Goal: Transaction & Acquisition: Purchase product/service

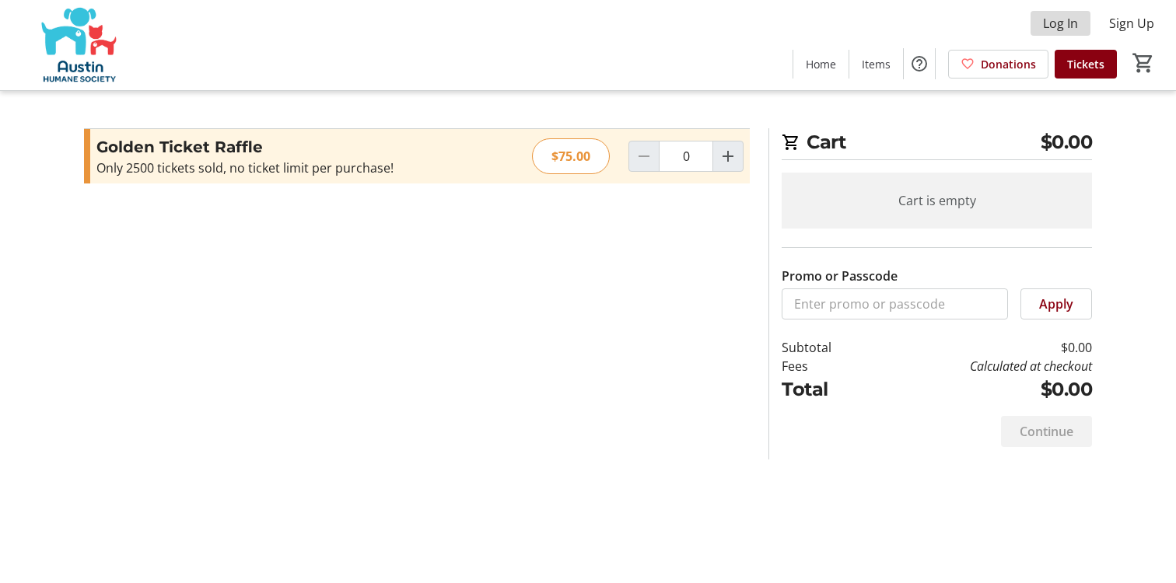
click at [1048, 12] on span at bounding box center [1061, 23] width 60 height 37
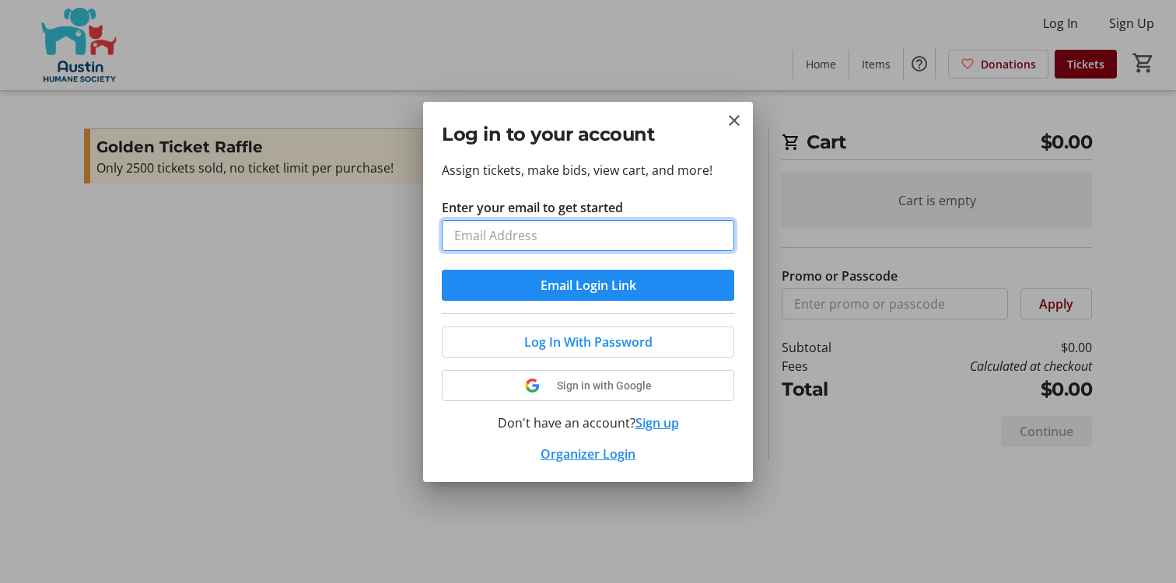
click at [556, 243] on input "Enter your email to get started" at bounding box center [588, 235] width 292 height 31
type input "[PERSON_NAME][DOMAIN_NAME][EMAIL_ADDRESS][DOMAIN_NAME]"
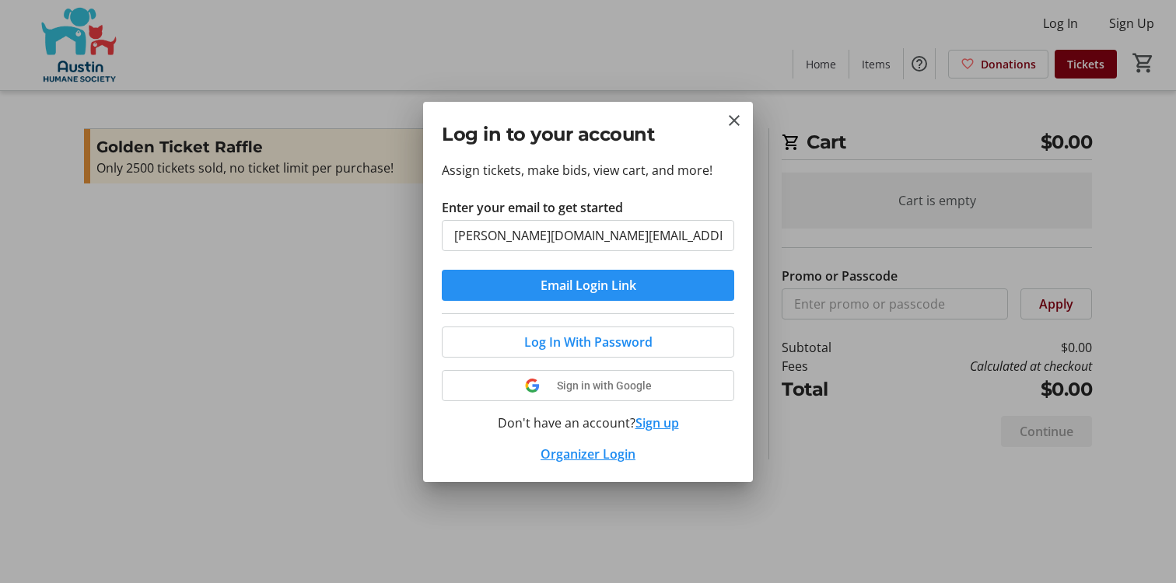
click at [581, 281] on span "Email Login Link" at bounding box center [589, 285] width 96 height 19
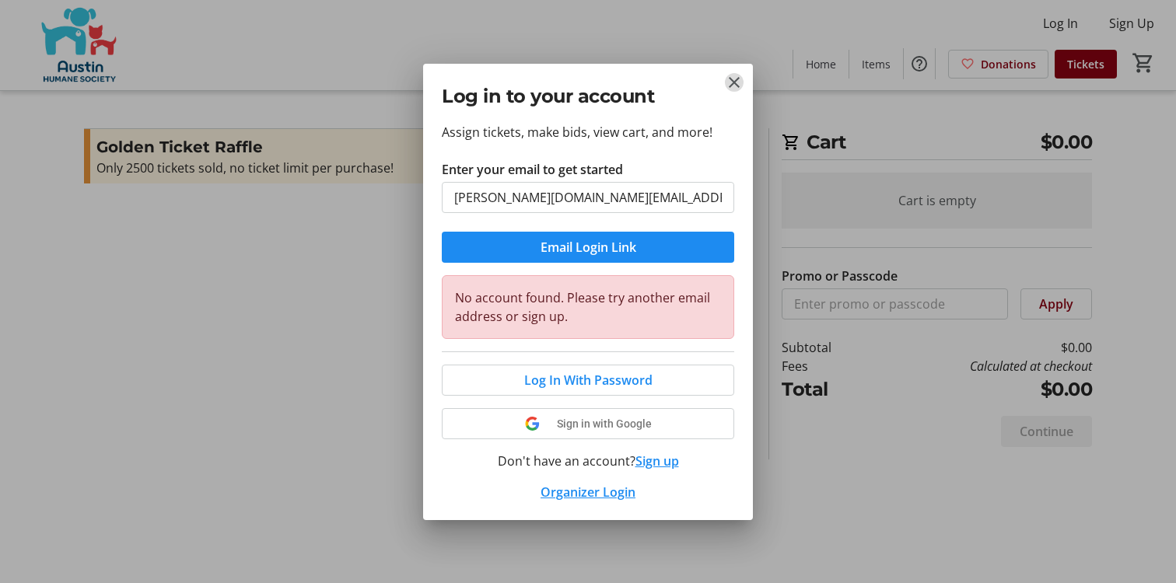
click at [730, 83] on mat-icon "Close" at bounding box center [734, 82] width 19 height 19
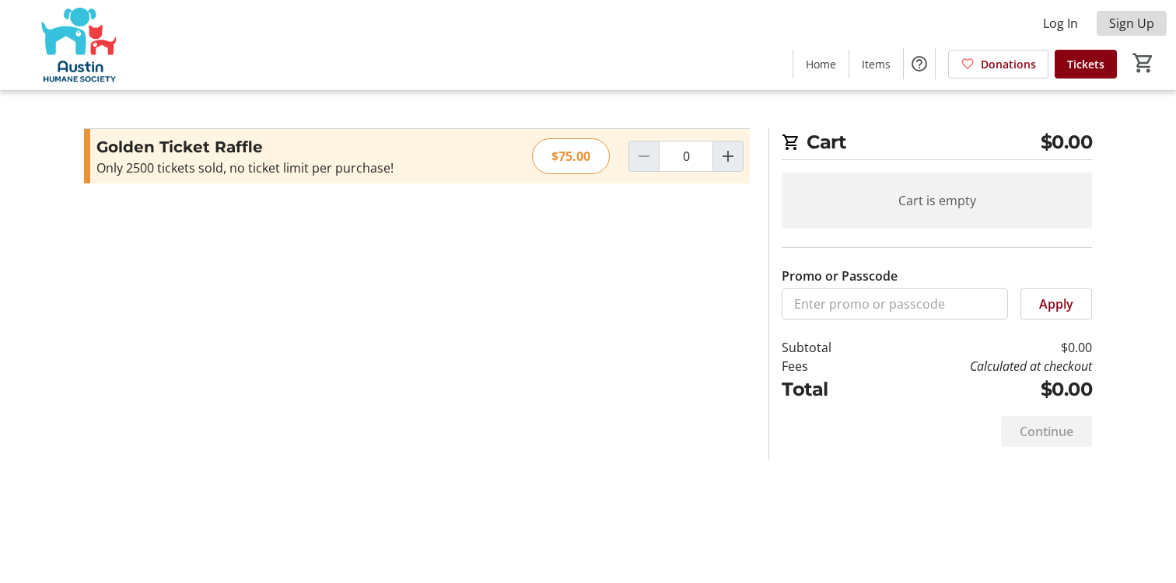
click at [1110, 22] on span "Sign Up" at bounding box center [1131, 23] width 45 height 19
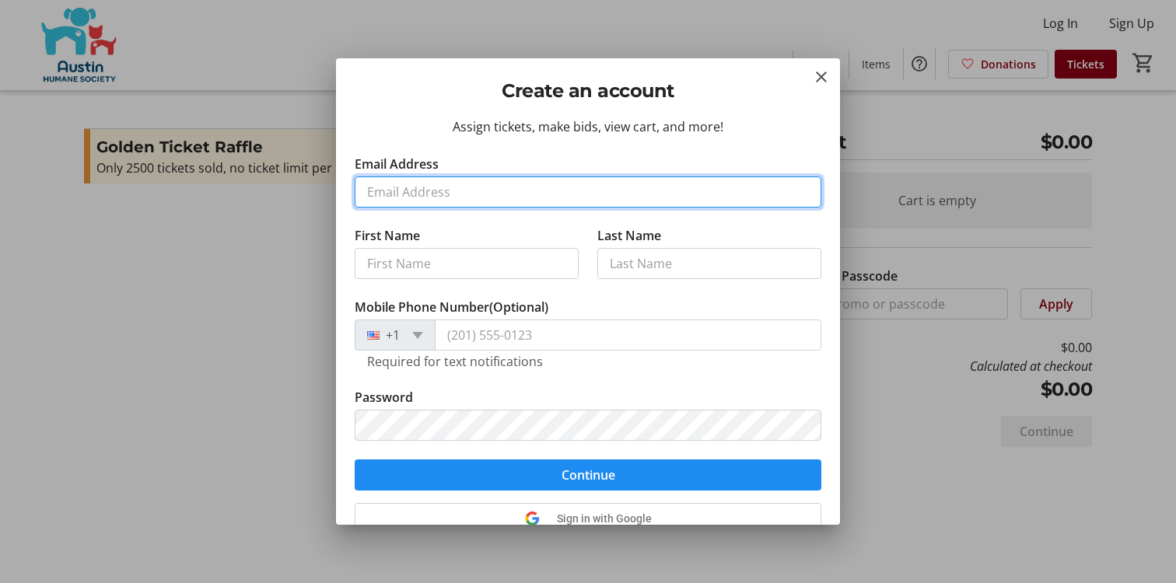
click at [445, 198] on input "Email Address" at bounding box center [588, 192] width 467 height 31
type input "[PERSON_NAME][DOMAIN_NAME][EMAIL_ADDRESS][DOMAIN_NAME]"
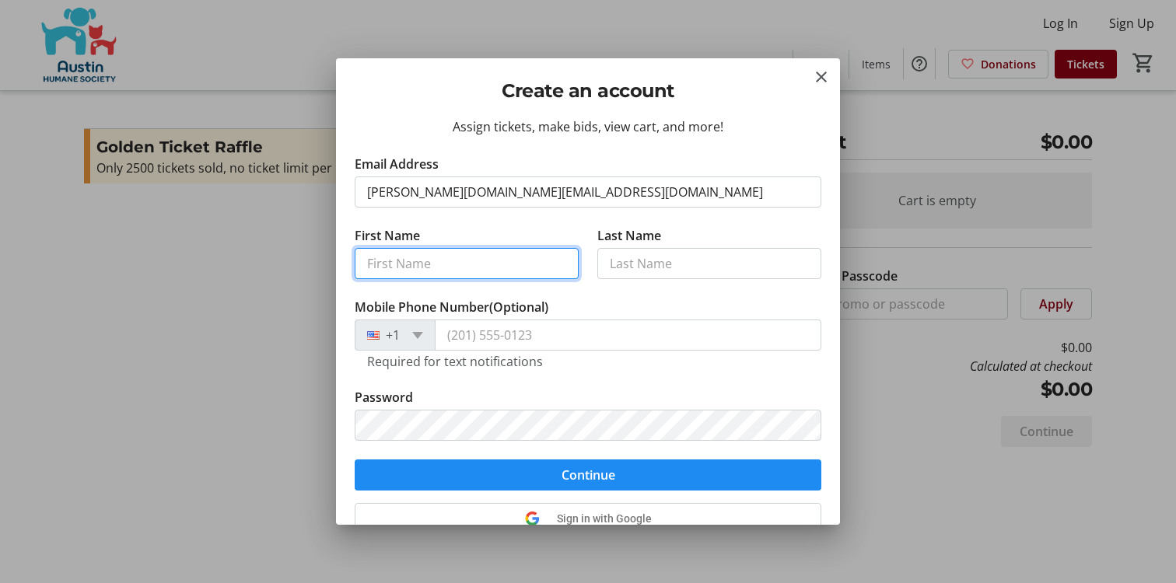
type input "[PERSON_NAME]"
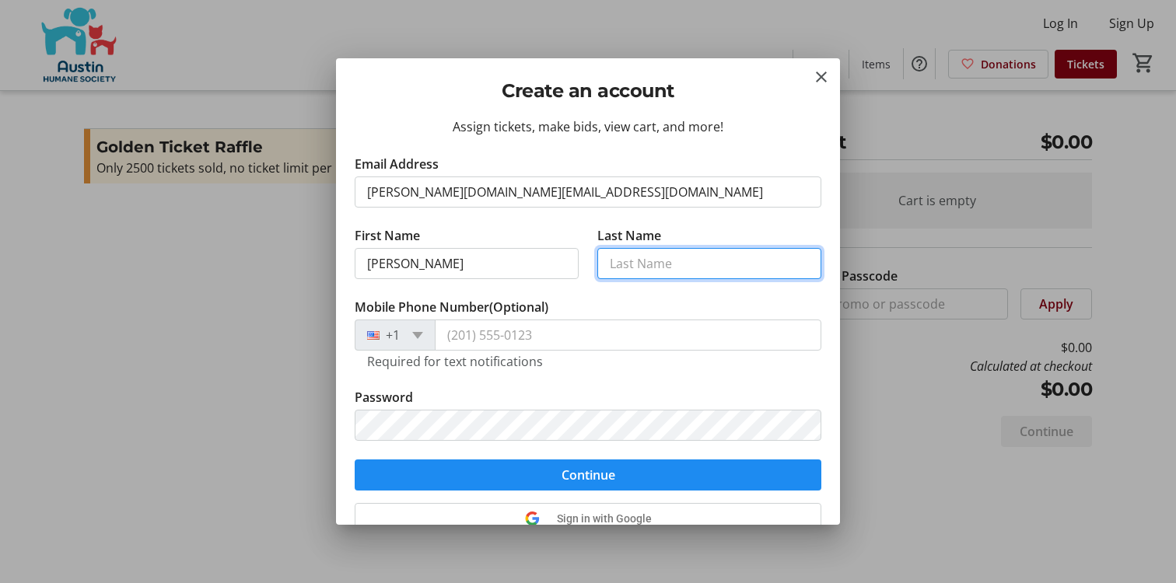
type input "Law"
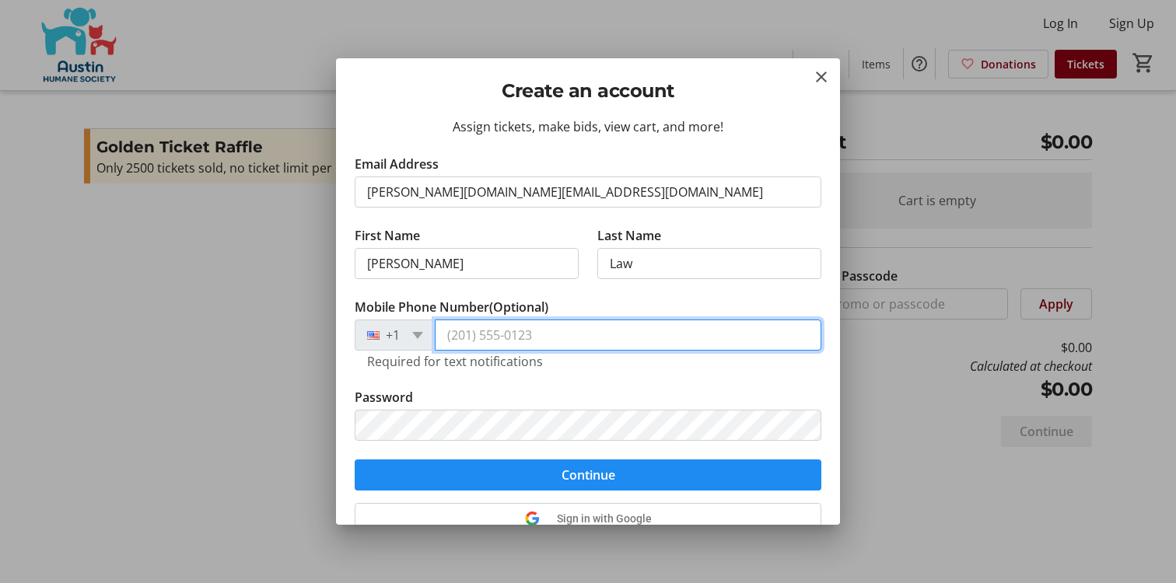
type input "[PHONE_NUMBER]"
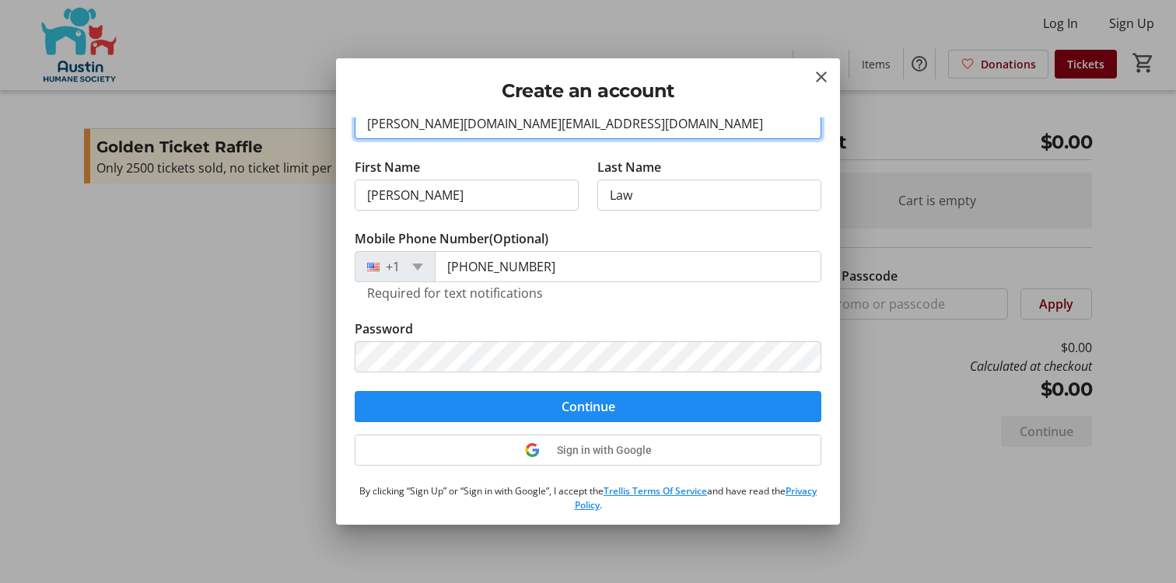
scroll to position [73, 0]
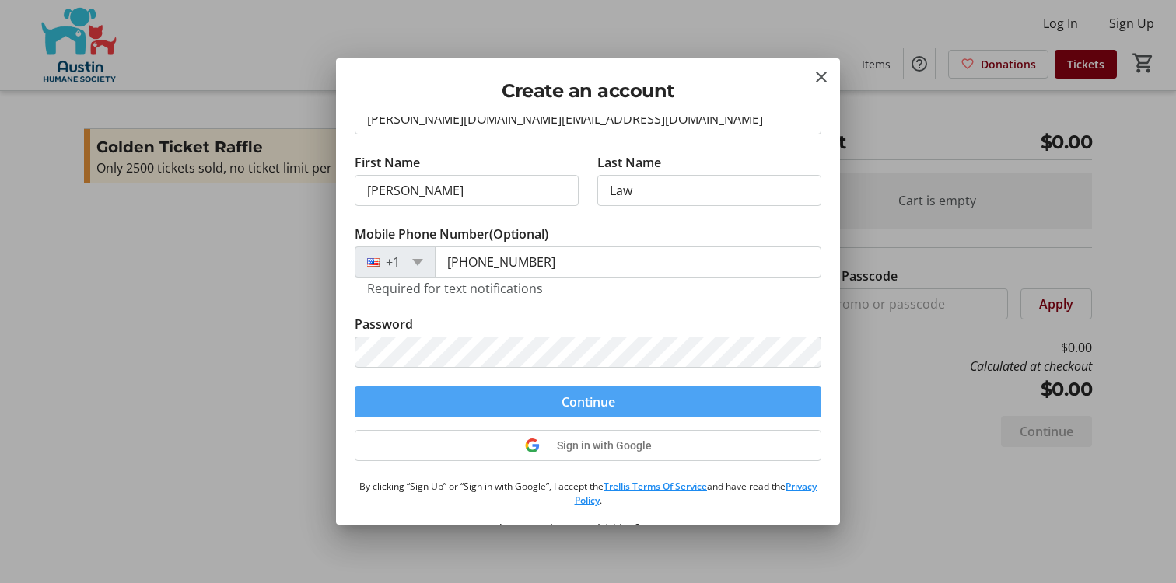
click at [597, 400] on span "Continue" at bounding box center [589, 402] width 54 height 19
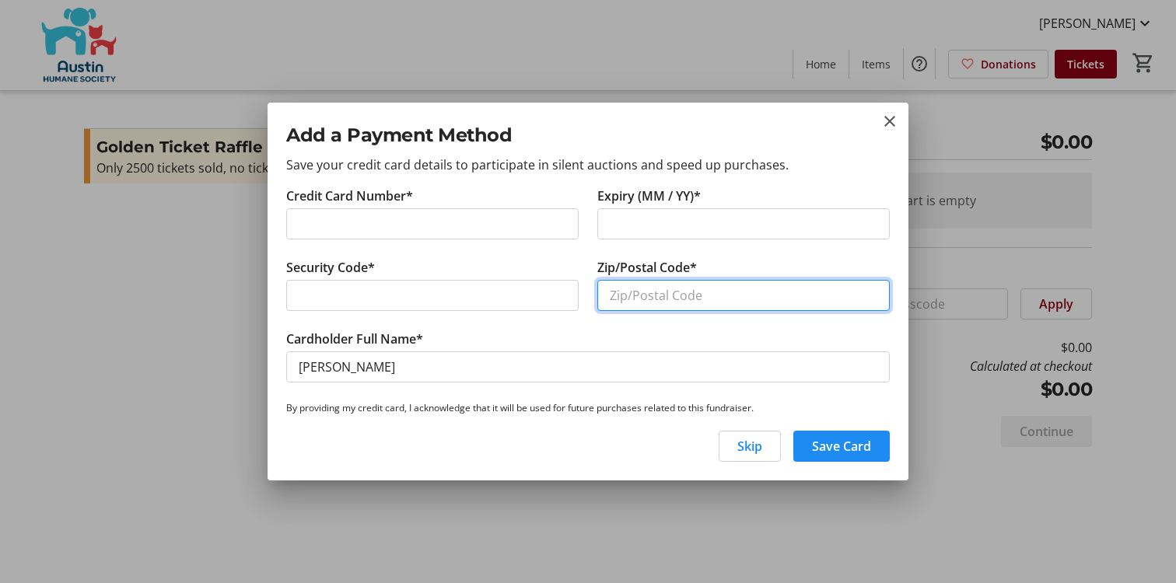
click at [655, 292] on input "Zip/Postal Code*" at bounding box center [743, 295] width 292 height 31
type input "78729"
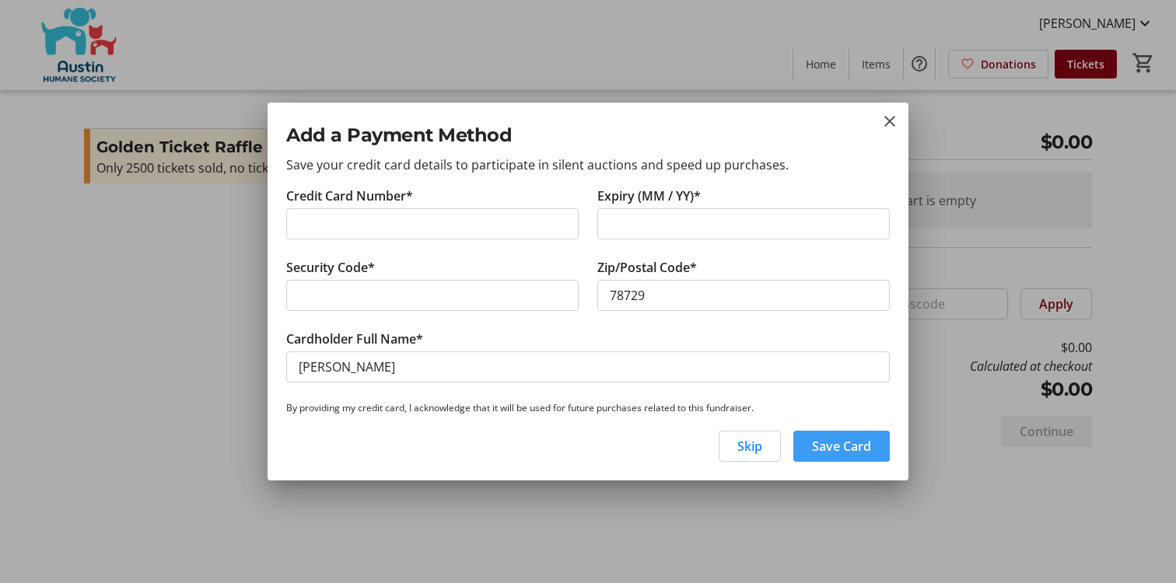
click at [840, 450] on span "Save Card" at bounding box center [841, 446] width 59 height 19
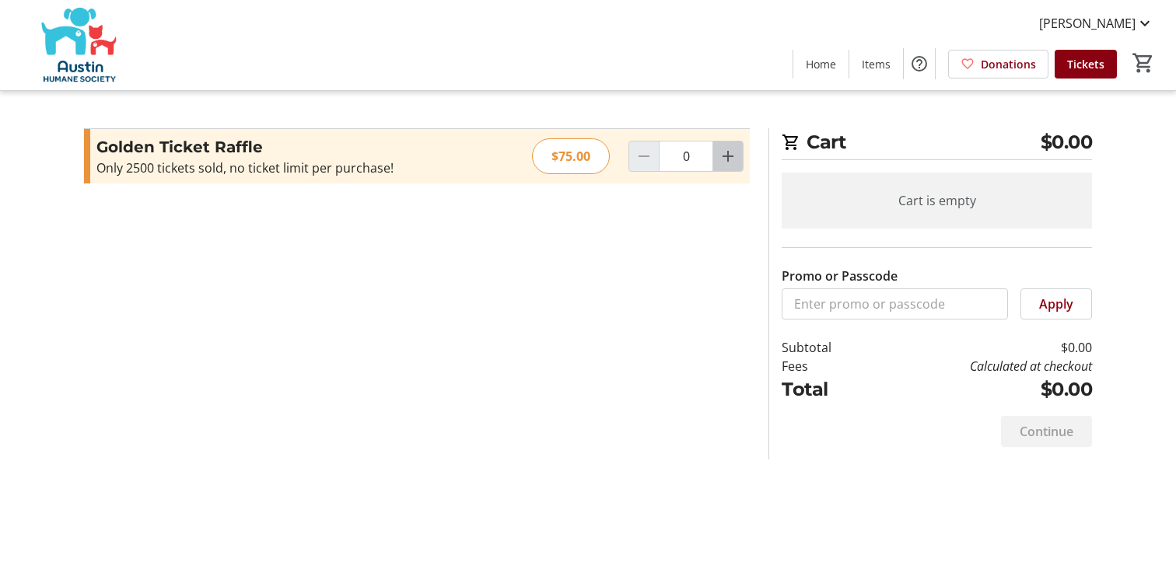
click at [723, 159] on mat-icon "Increment by one" at bounding box center [728, 156] width 19 height 19
type input "2"
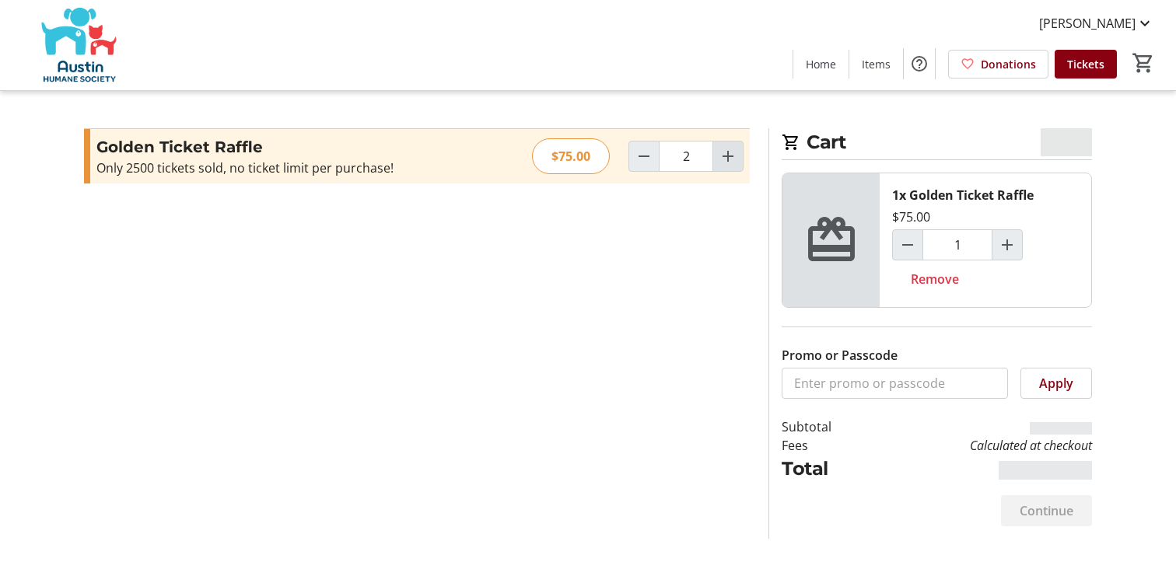
type input "2"
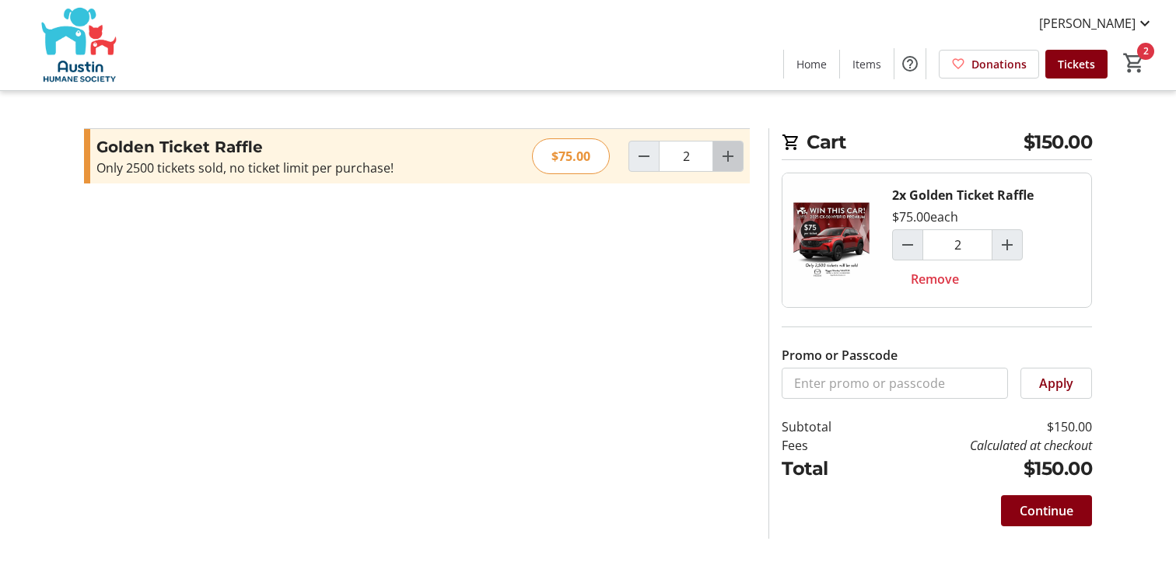
click at [723, 159] on mat-icon "Increment by one" at bounding box center [728, 156] width 19 height 19
type input "3"
click at [902, 240] on mat-icon "Decrement by one" at bounding box center [907, 245] width 19 height 19
type input "2"
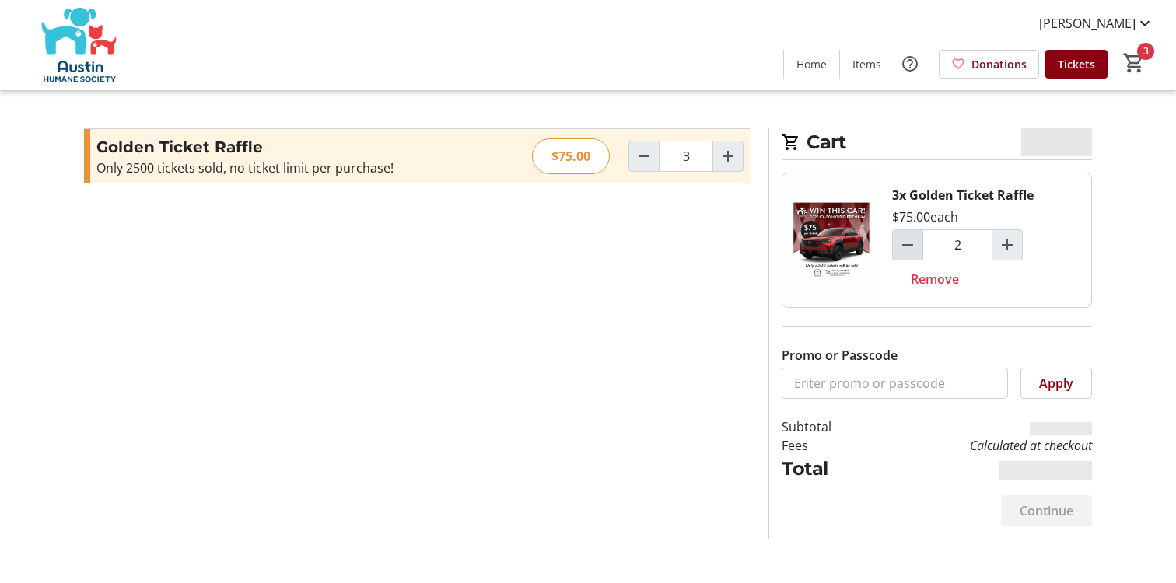
type input "2"
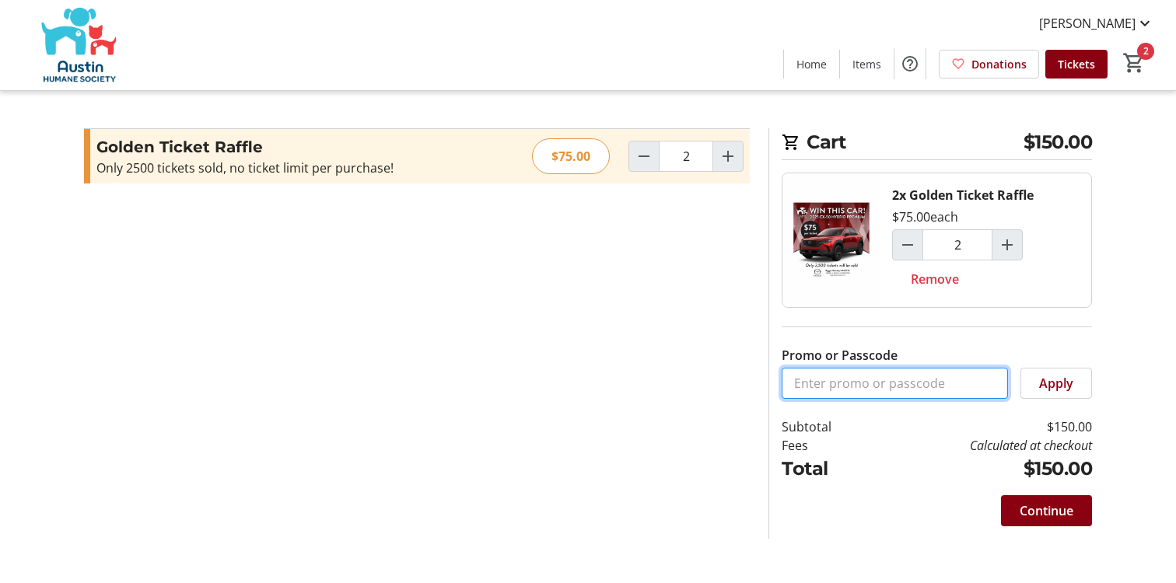
click at [880, 386] on input "Promo or Passcode" at bounding box center [895, 383] width 226 height 31
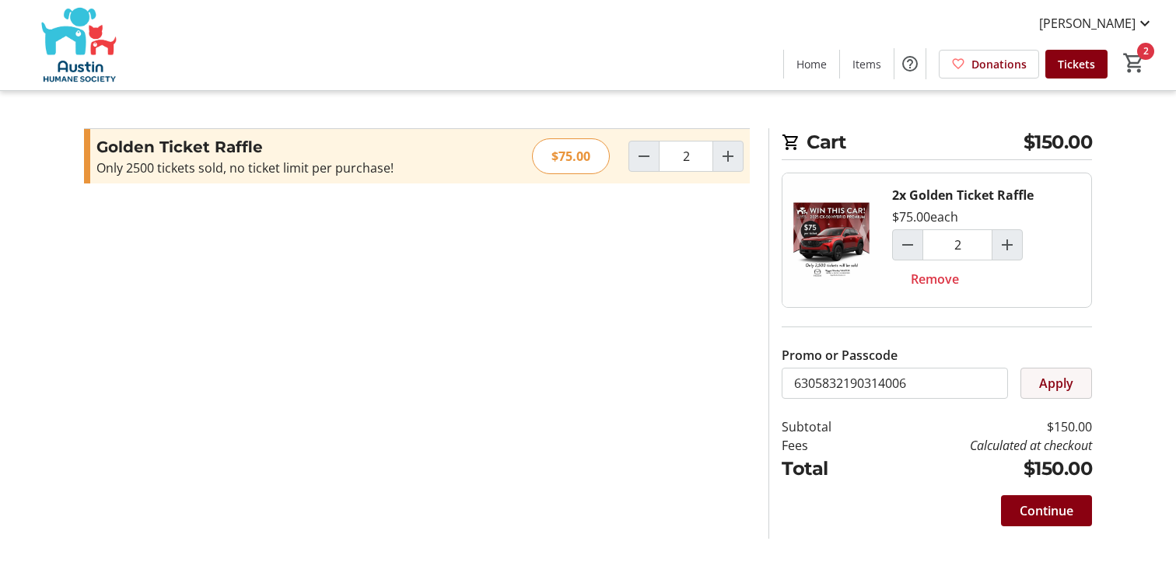
click at [1068, 387] on span "Apply" at bounding box center [1056, 383] width 34 height 19
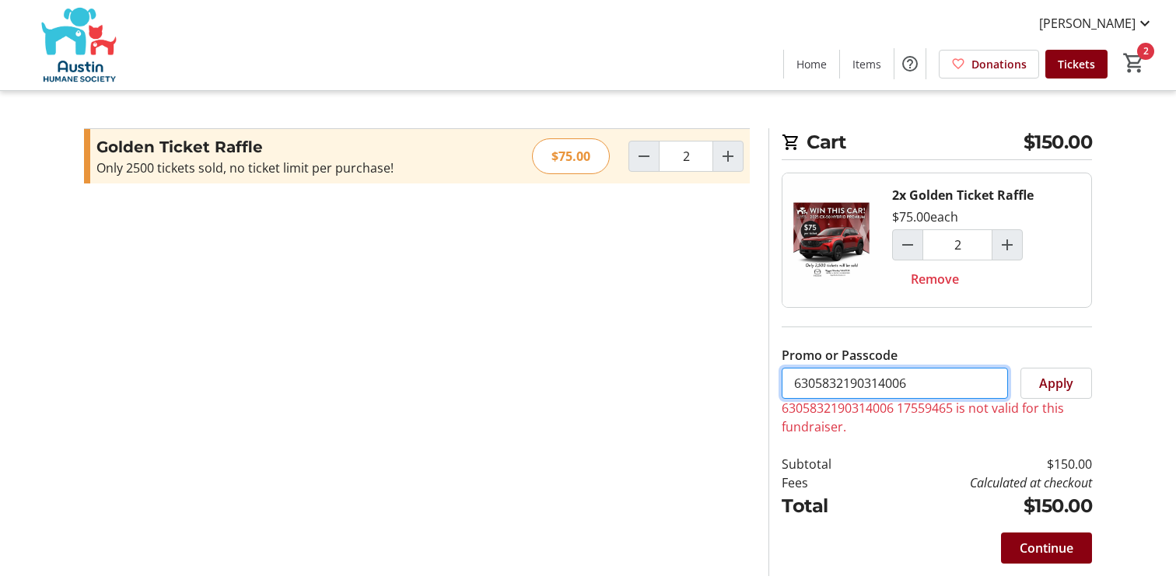
scroll to position [0, 4]
drag, startPoint x: 1000, startPoint y: 383, endPoint x: 832, endPoint y: 383, distance: 168.0
click at [832, 383] on input "6305832190314006 17559465" at bounding box center [895, 383] width 226 height 31
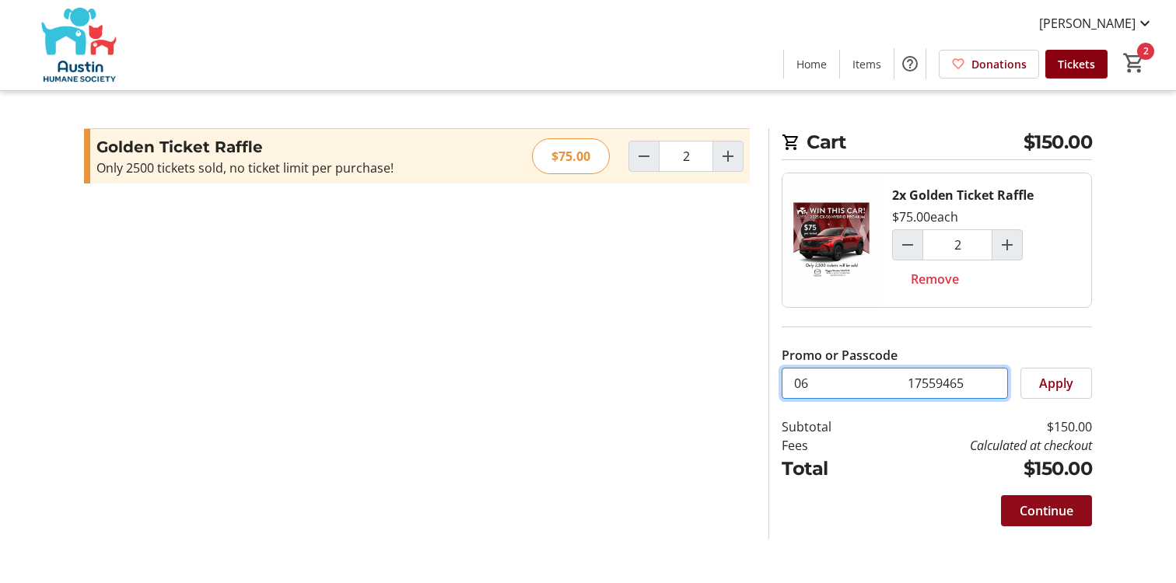
type input "06 17559465"
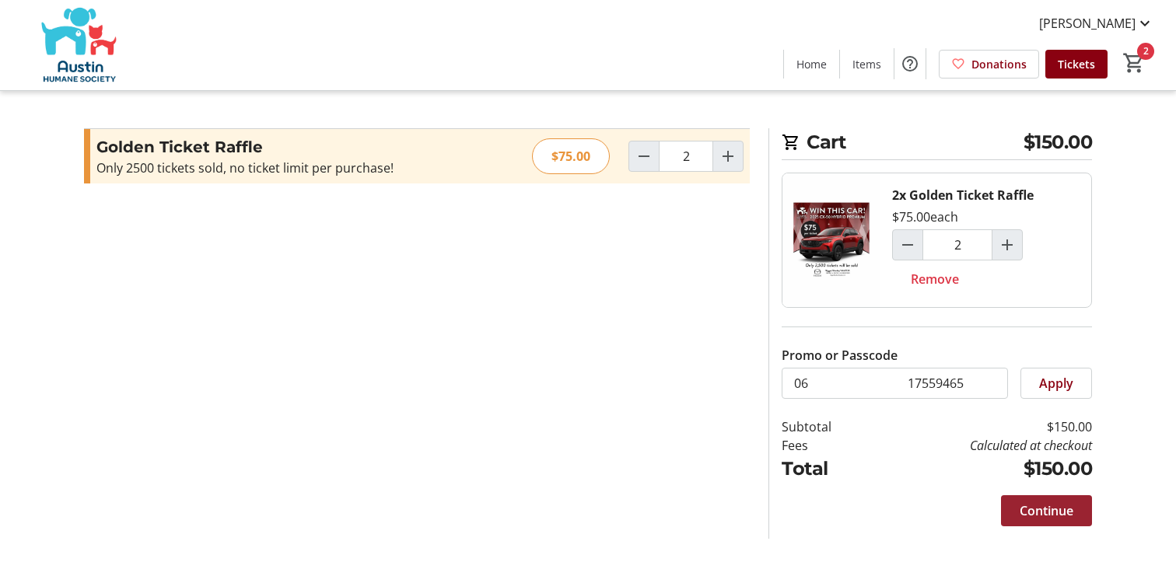
click at [1042, 515] on span "Continue" at bounding box center [1047, 511] width 54 height 19
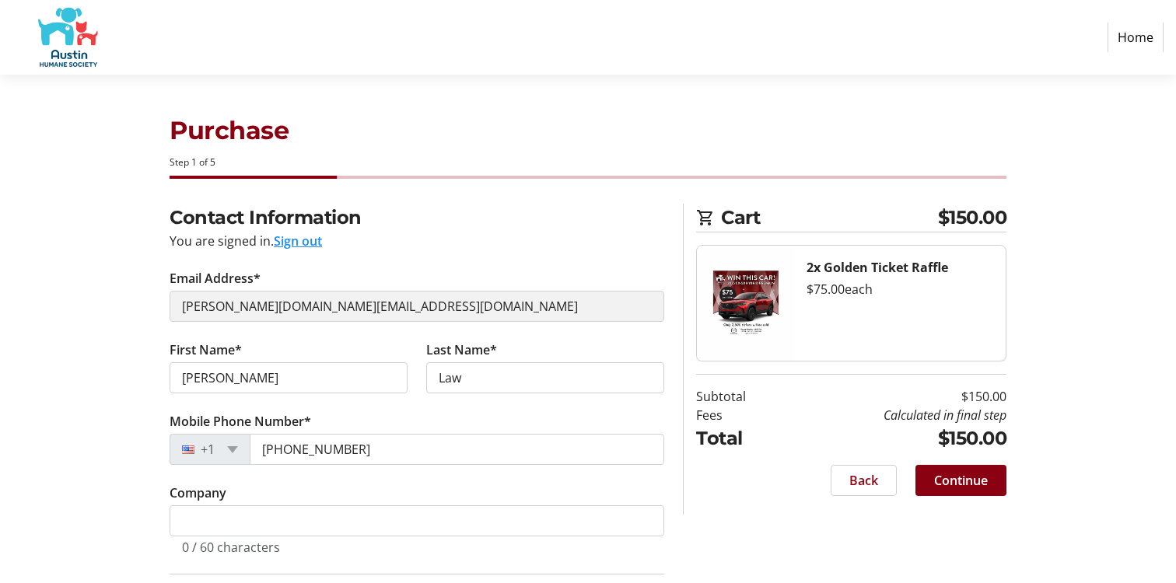
select select "US"
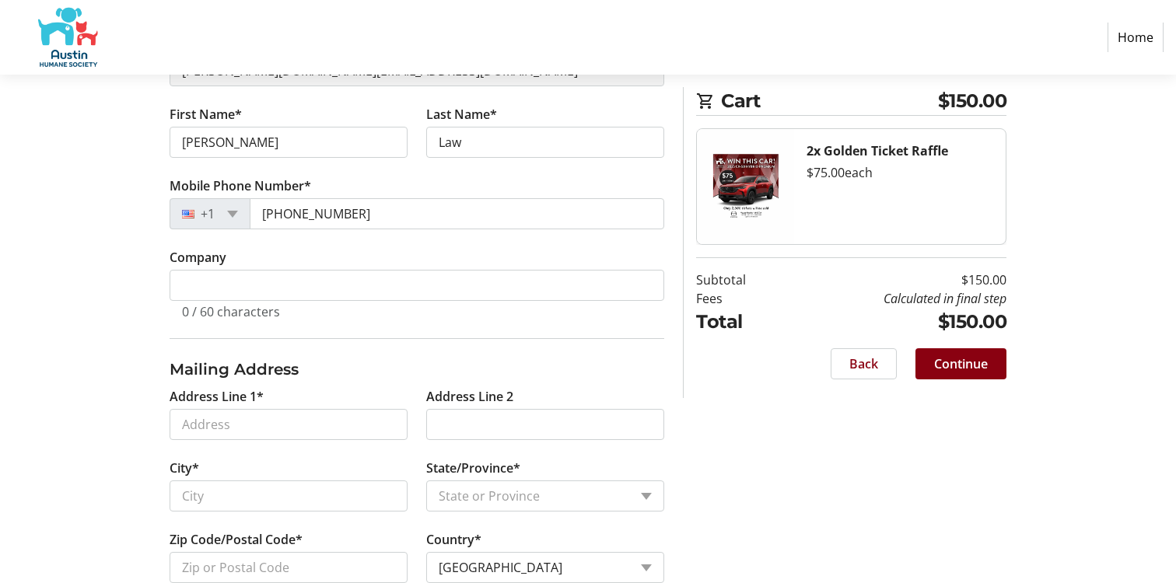
scroll to position [273, 0]
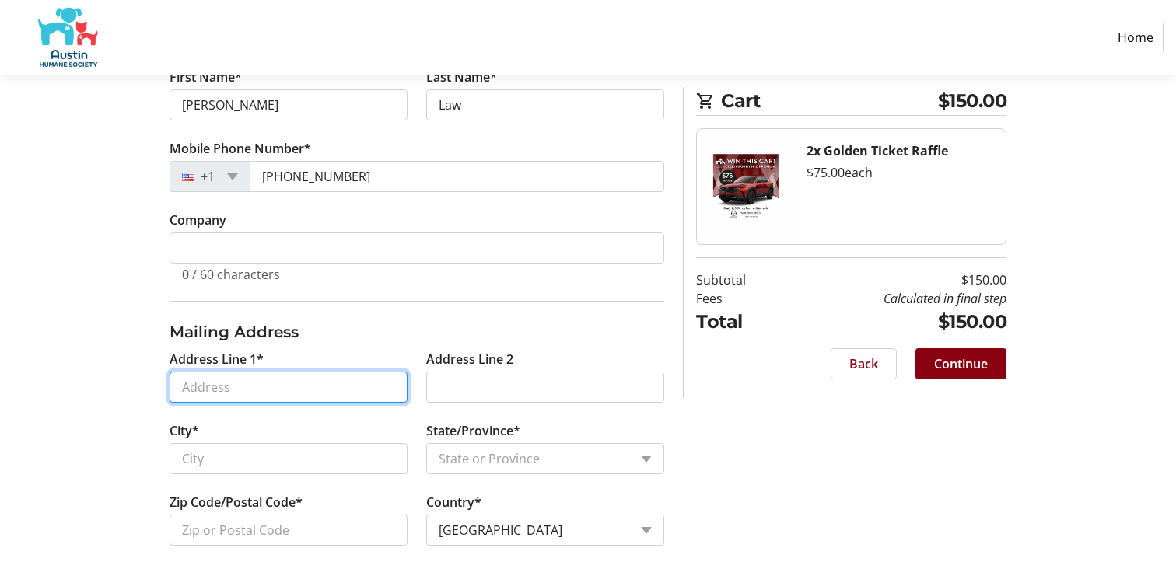
click at [243, 391] on input "Address Line 1*" at bounding box center [289, 387] width 238 height 31
type input "[STREET_ADDRESS][PERSON_NAME]"
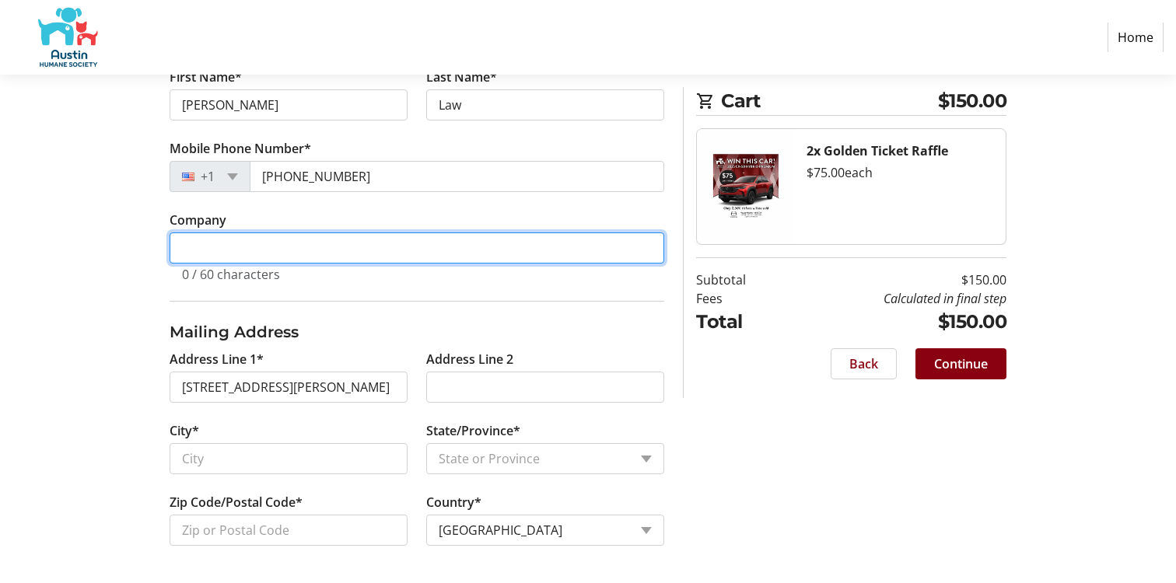
type input "self employed"
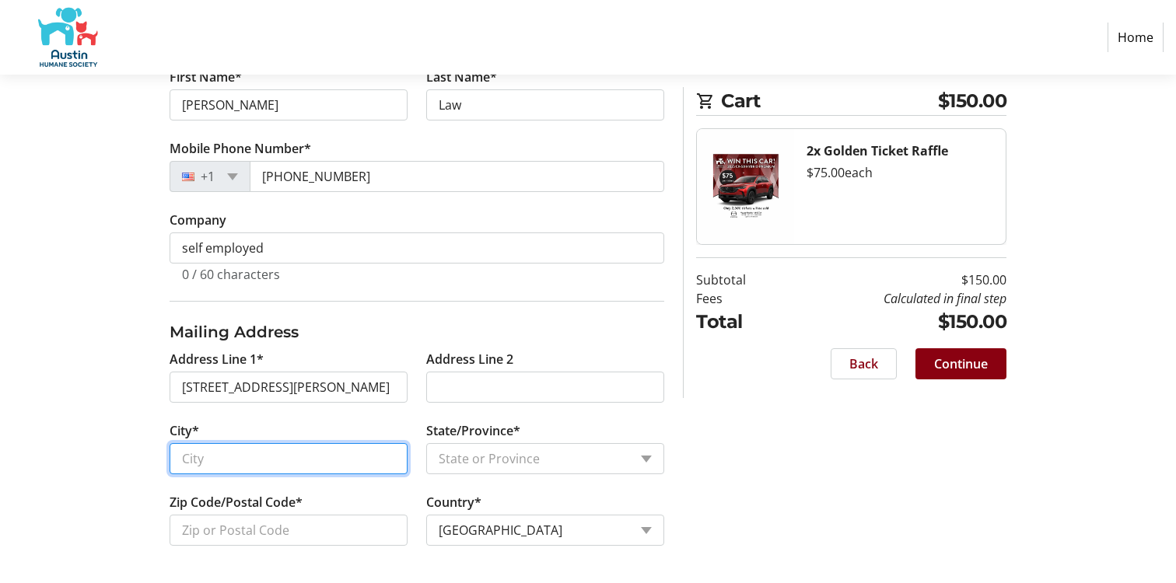
type input "AUSTIN"
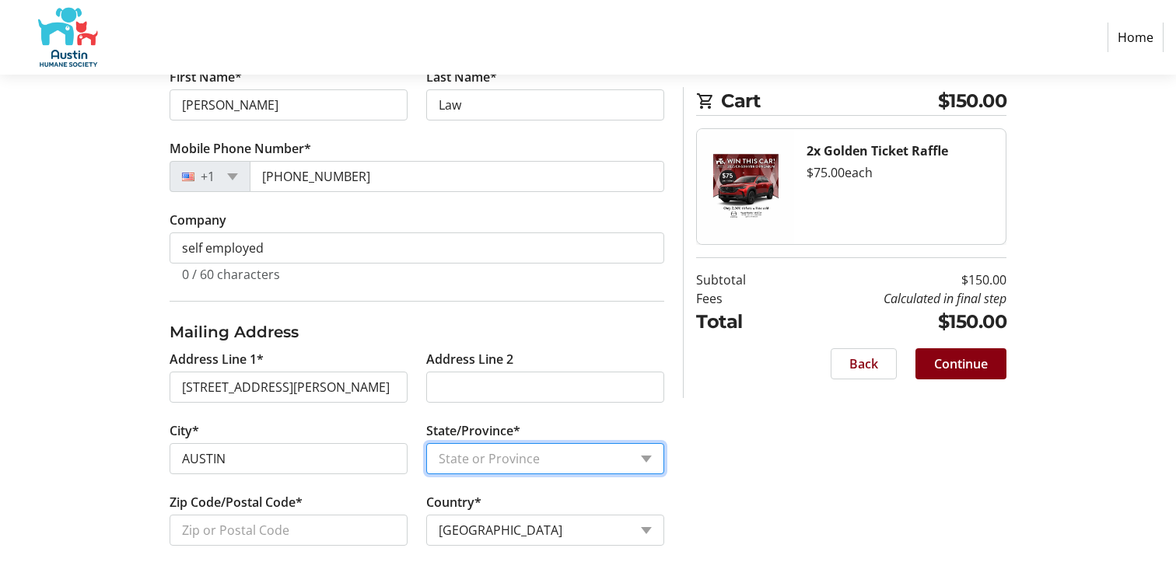
select select "[GEOGRAPHIC_DATA]"
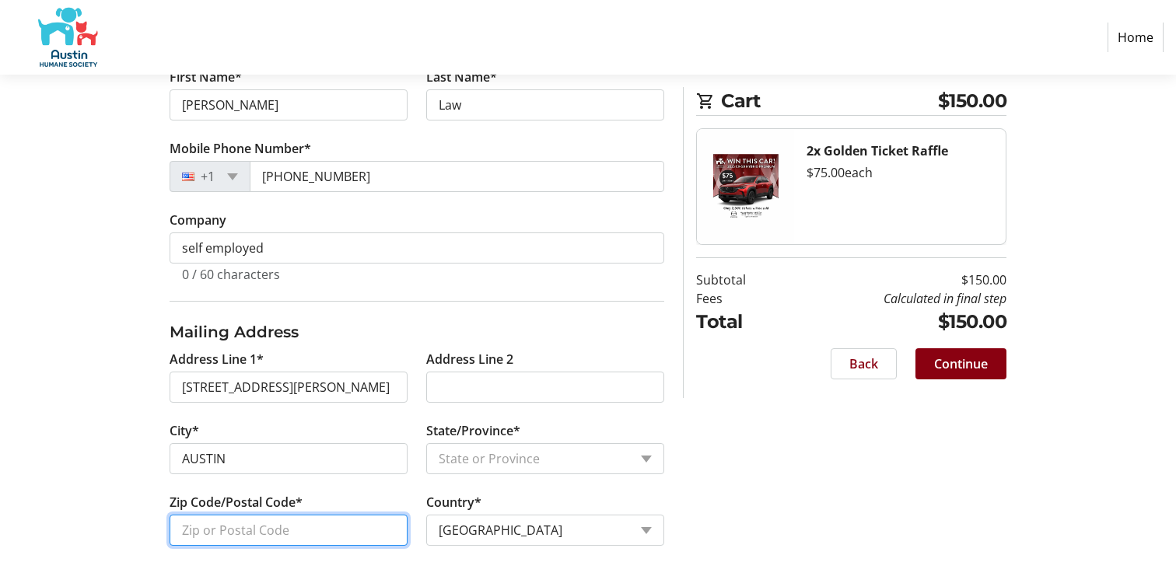
type input "78729"
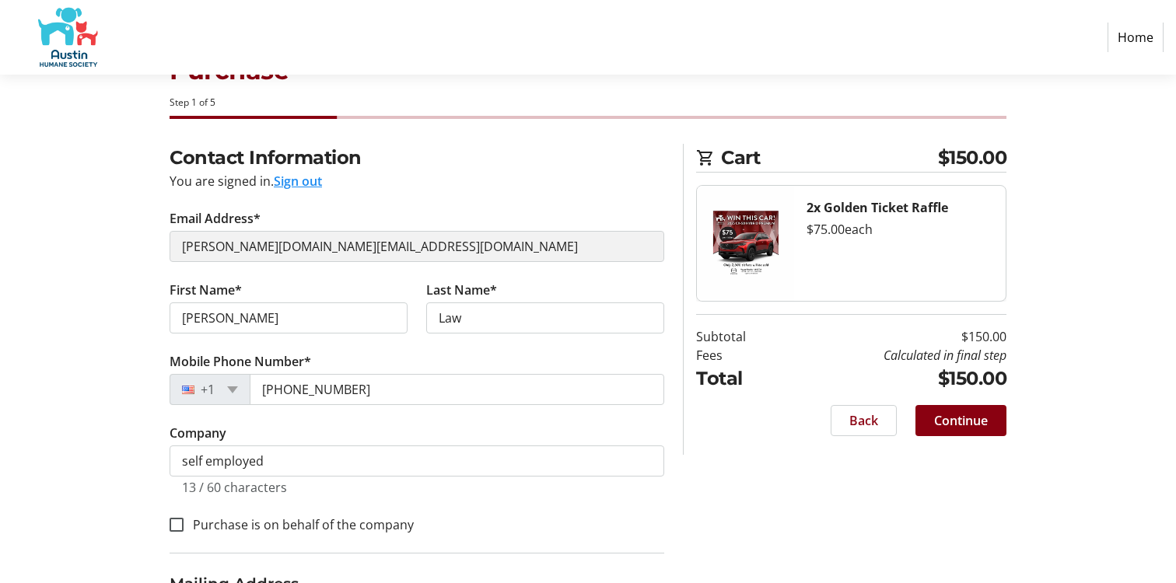
scroll to position [50, 0]
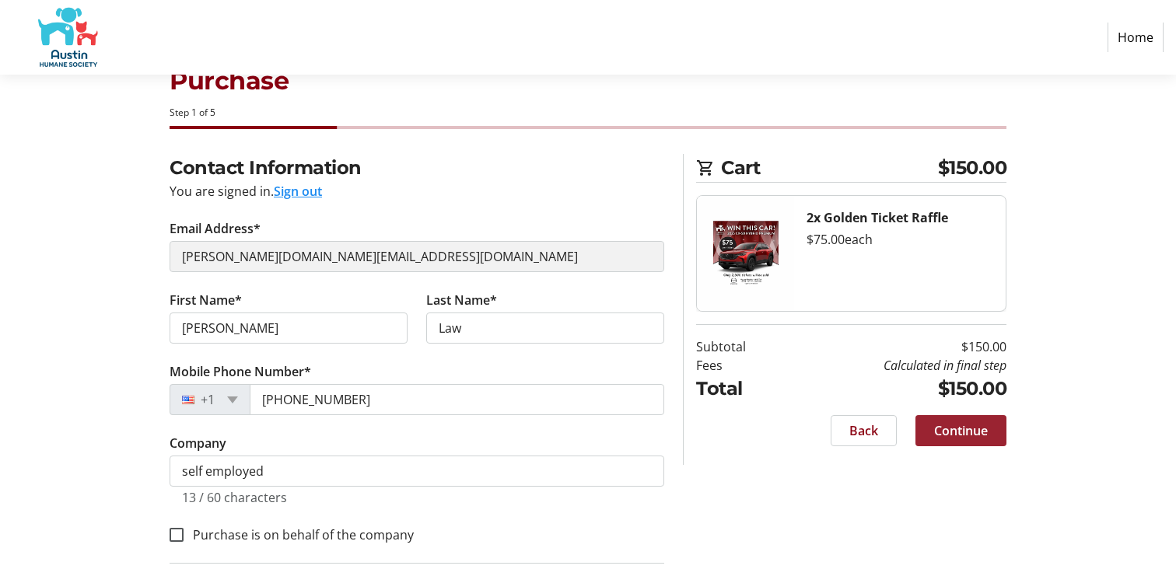
click at [964, 427] on span "Continue" at bounding box center [961, 431] width 54 height 19
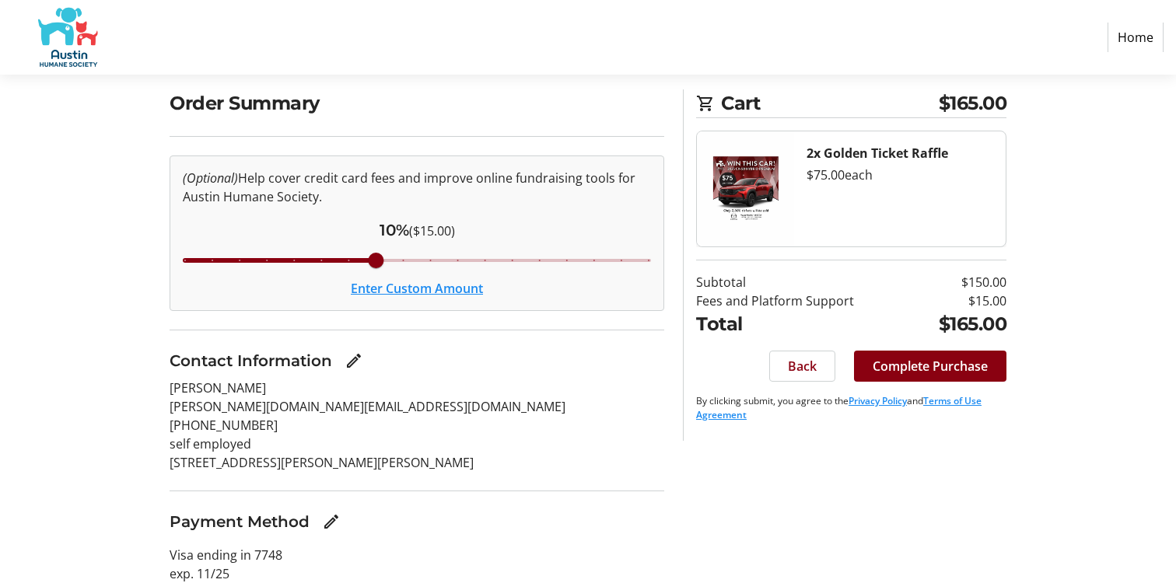
scroll to position [133, 0]
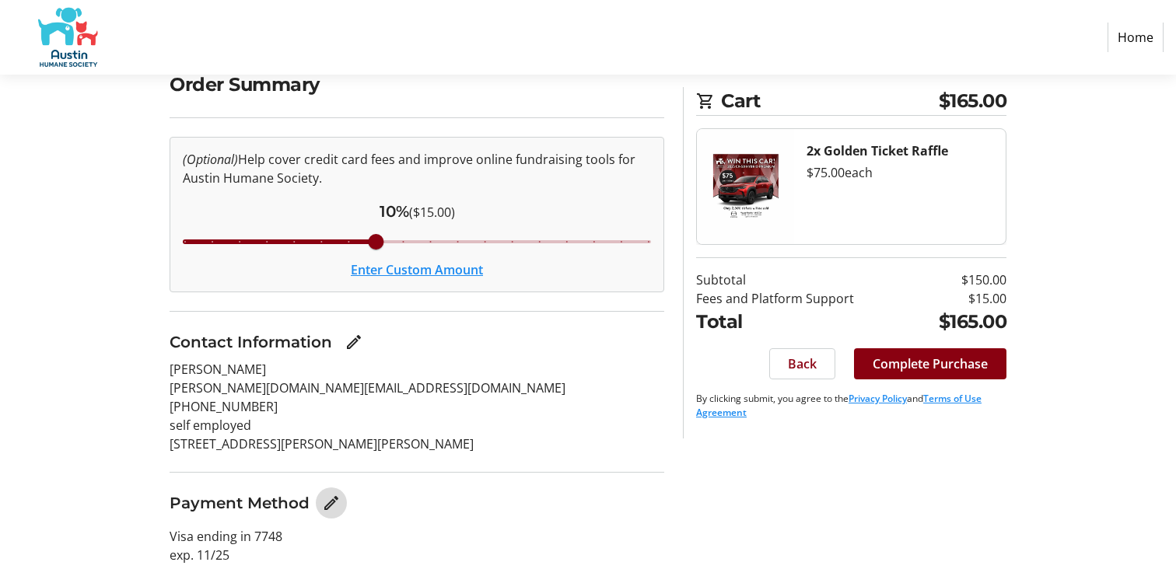
click at [325, 507] on mat-icon "Edit Payment Method" at bounding box center [331, 503] width 19 height 19
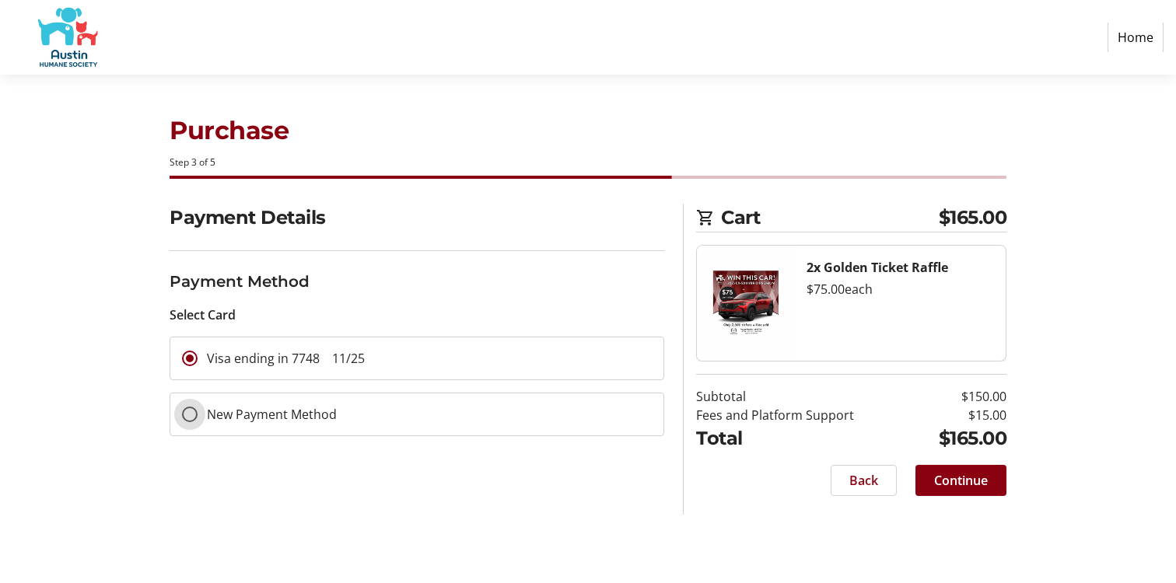
click at [184, 408] on input "New Payment Method" at bounding box center [190, 415] width 16 height 16
radio input "true"
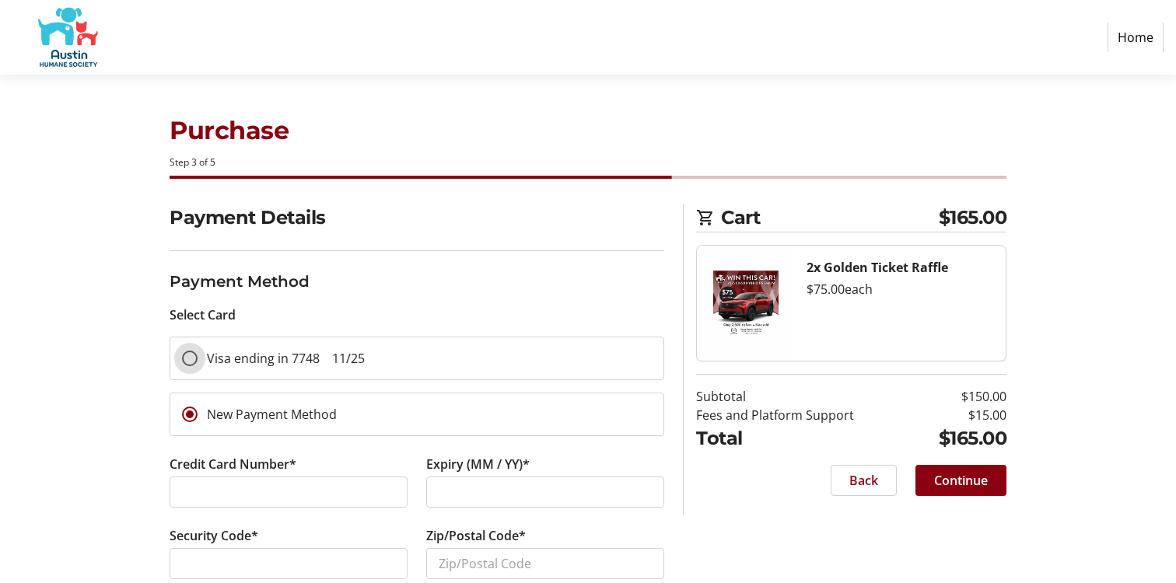
click at [189, 360] on input "Visa ending in 7748 11/25" at bounding box center [190, 359] width 16 height 16
radio input "true"
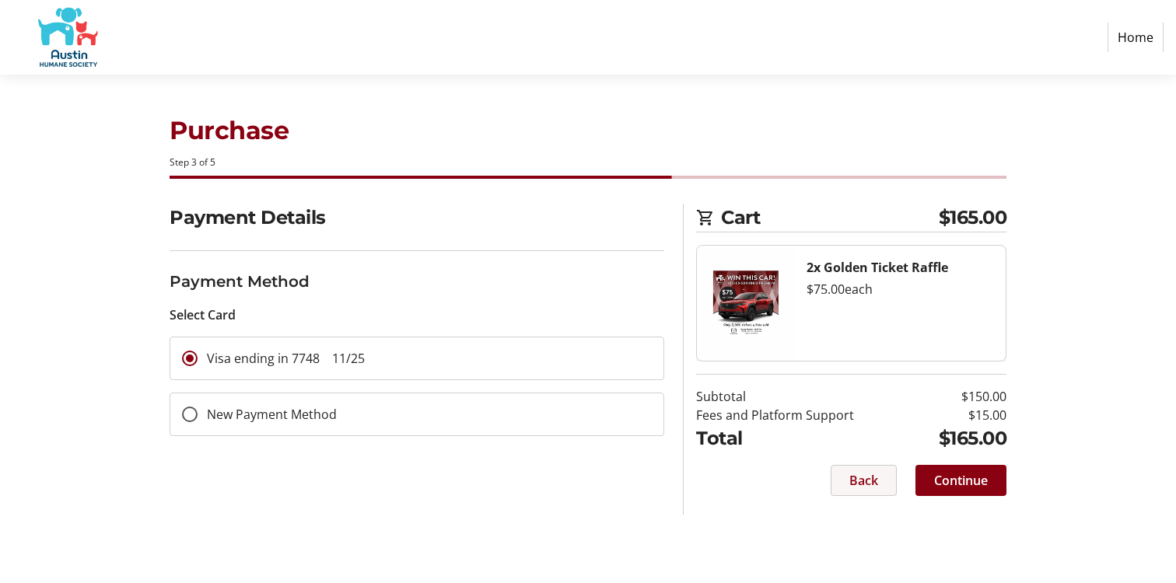
click at [855, 485] on span "Back" at bounding box center [863, 480] width 29 height 19
select select "[GEOGRAPHIC_DATA]"
select select "US"
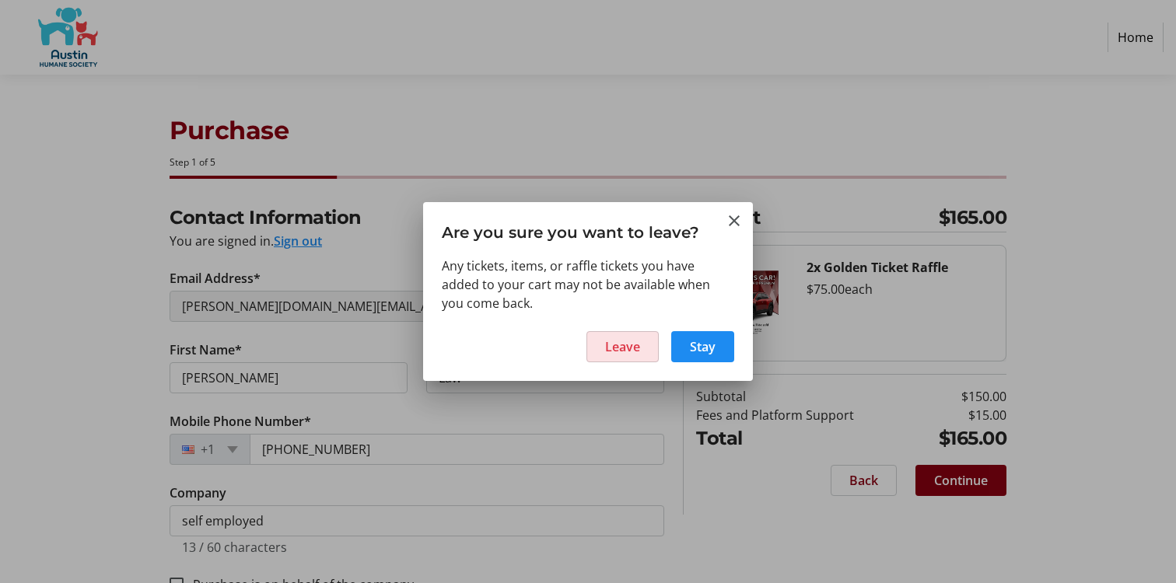
click at [625, 355] on span "Leave" at bounding box center [622, 347] width 35 height 19
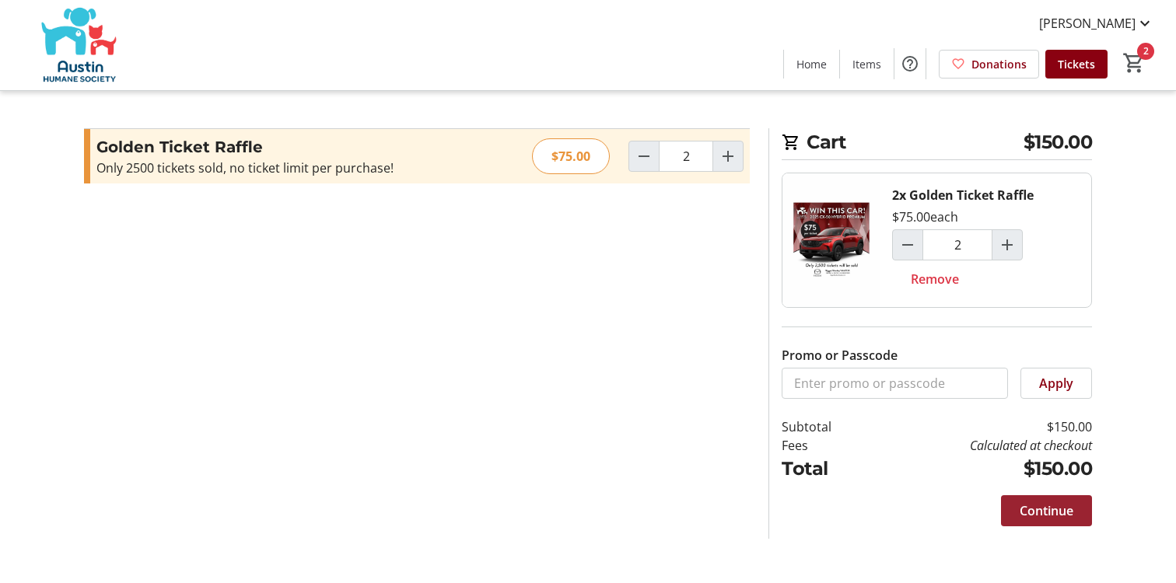
click at [1044, 510] on span "Continue" at bounding box center [1047, 511] width 54 height 19
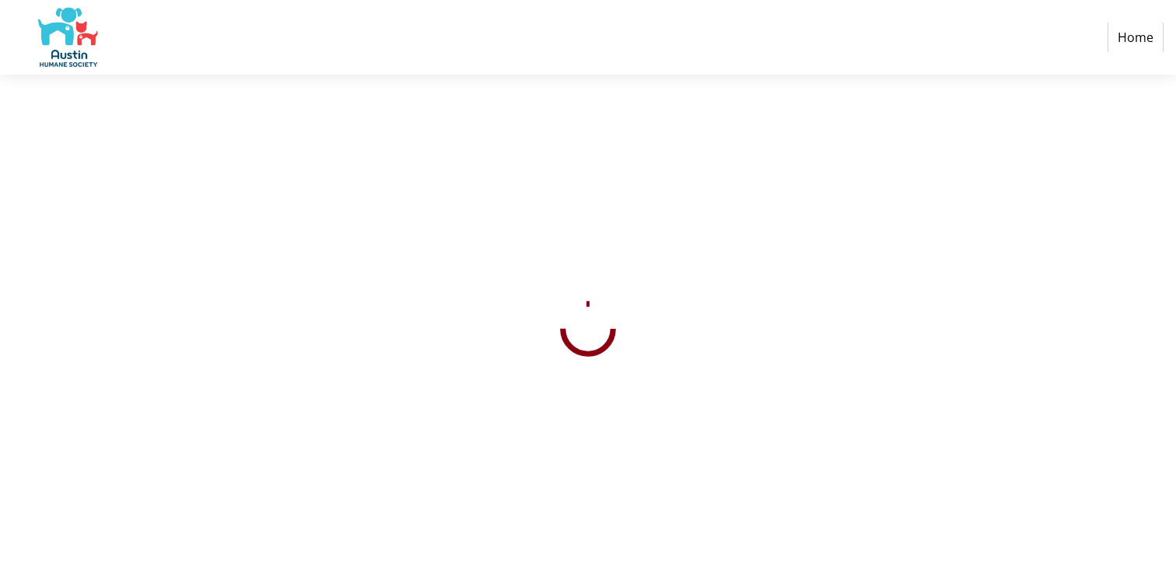
select select "US"
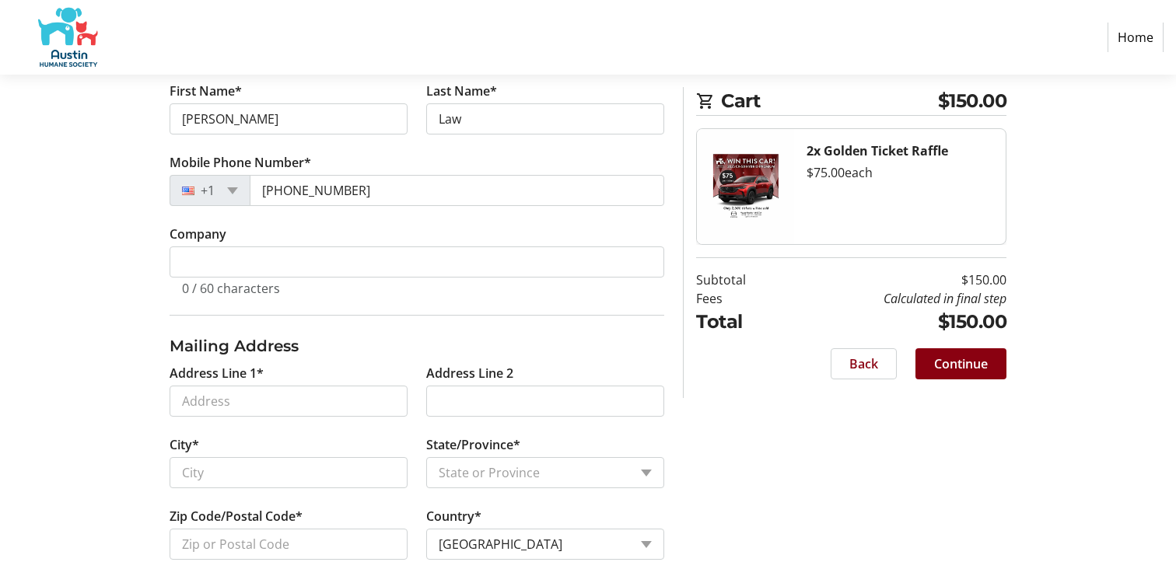
scroll to position [273, 0]
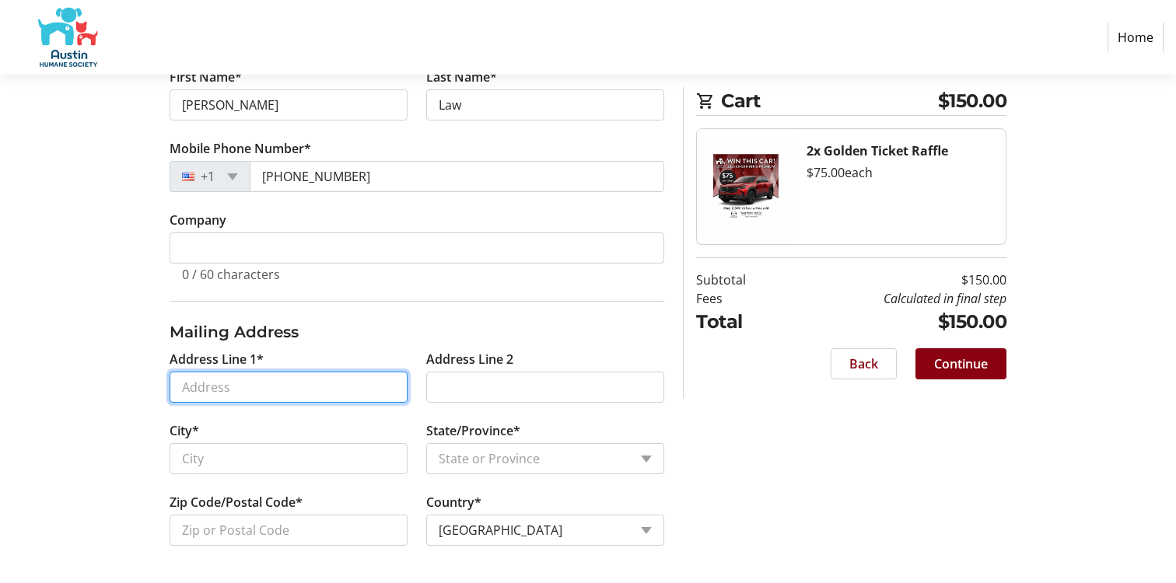
click at [229, 394] on input "Address Line 1*" at bounding box center [289, 387] width 238 height 31
type input "[STREET_ADDRESS][PERSON_NAME]"
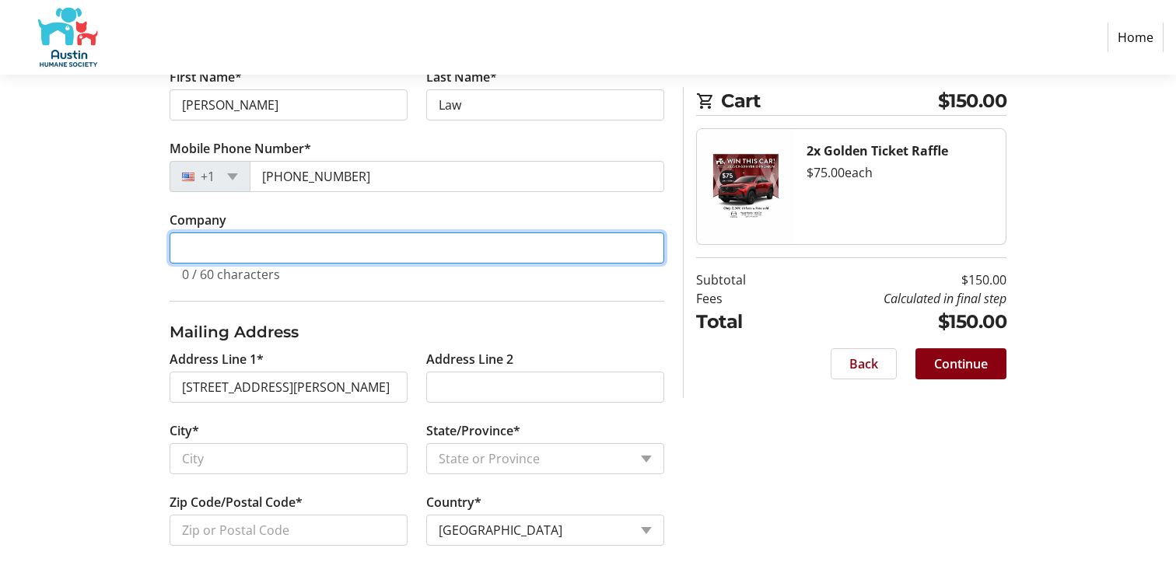
type input "self employed"
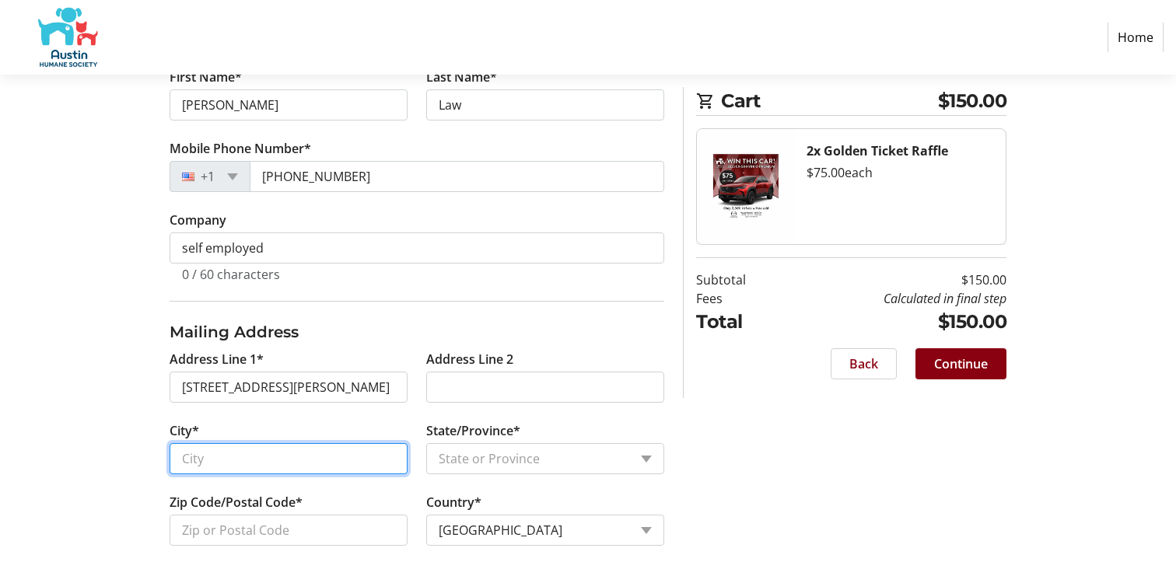
type input "AUSTIN"
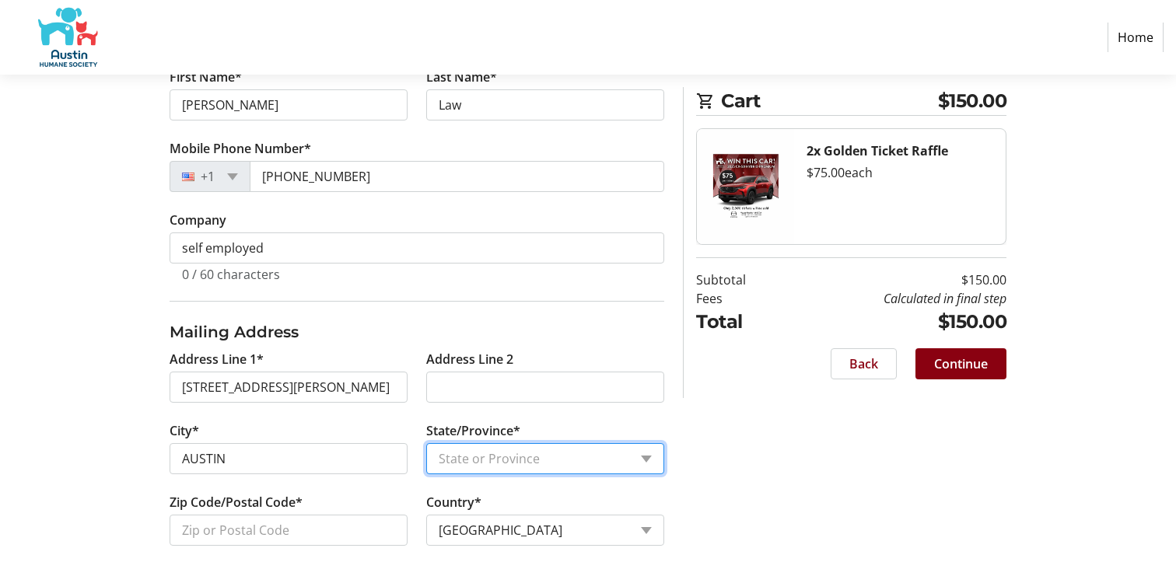
select select "[GEOGRAPHIC_DATA]"
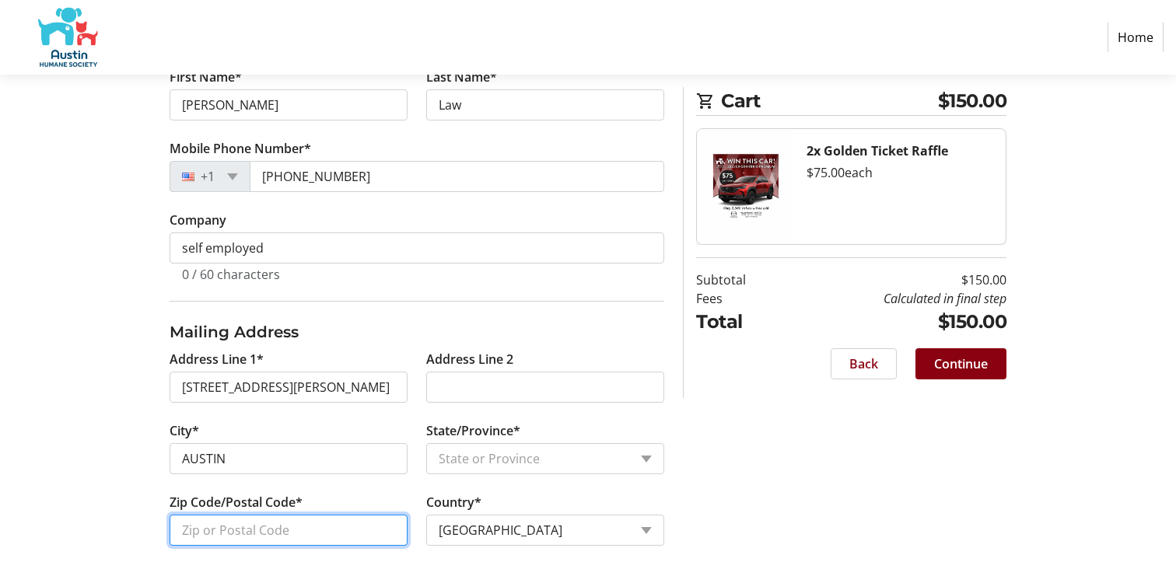
type input "78729"
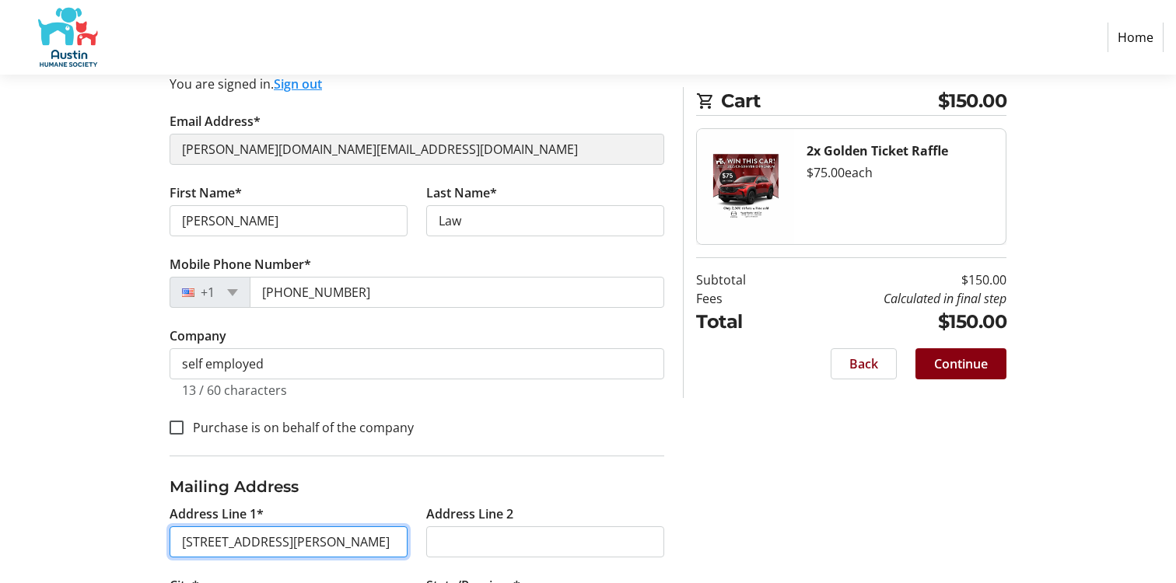
scroll to position [172, 0]
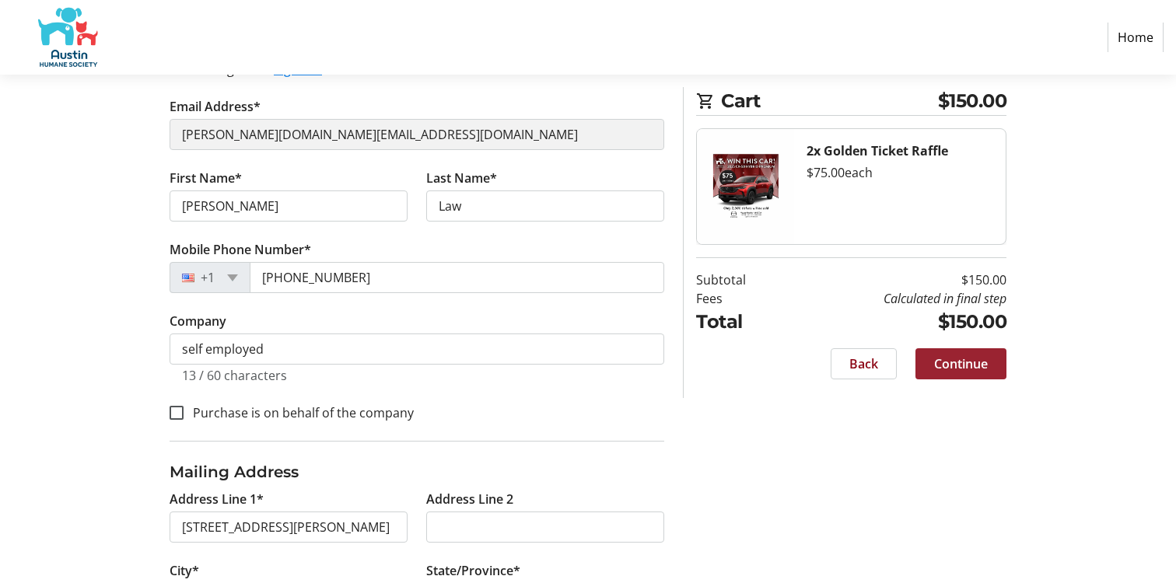
click at [977, 366] on span "Continue" at bounding box center [961, 364] width 54 height 19
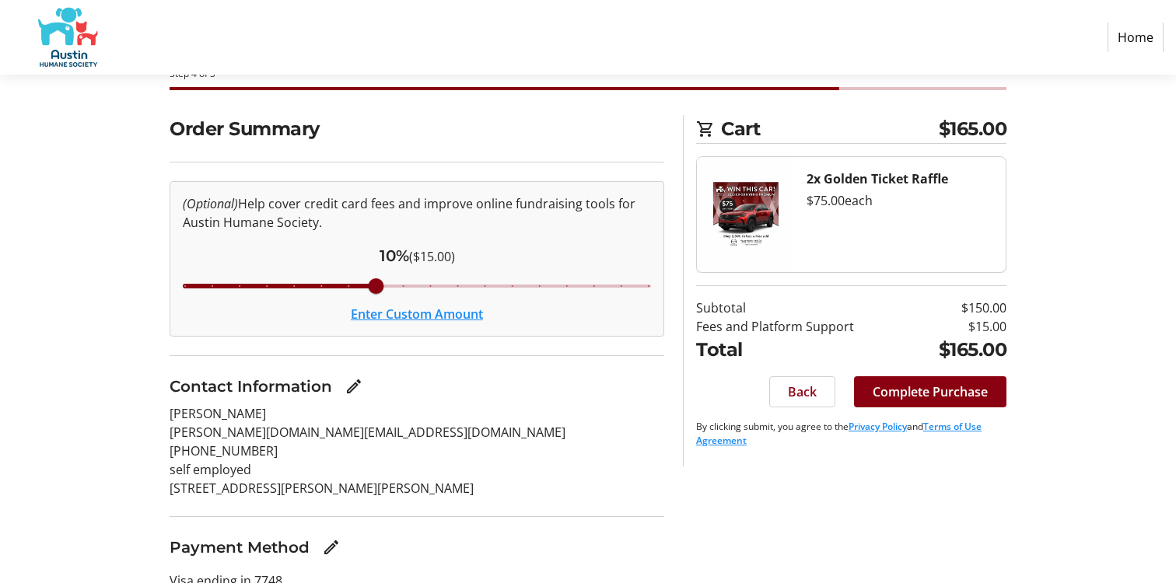
scroll to position [110, 0]
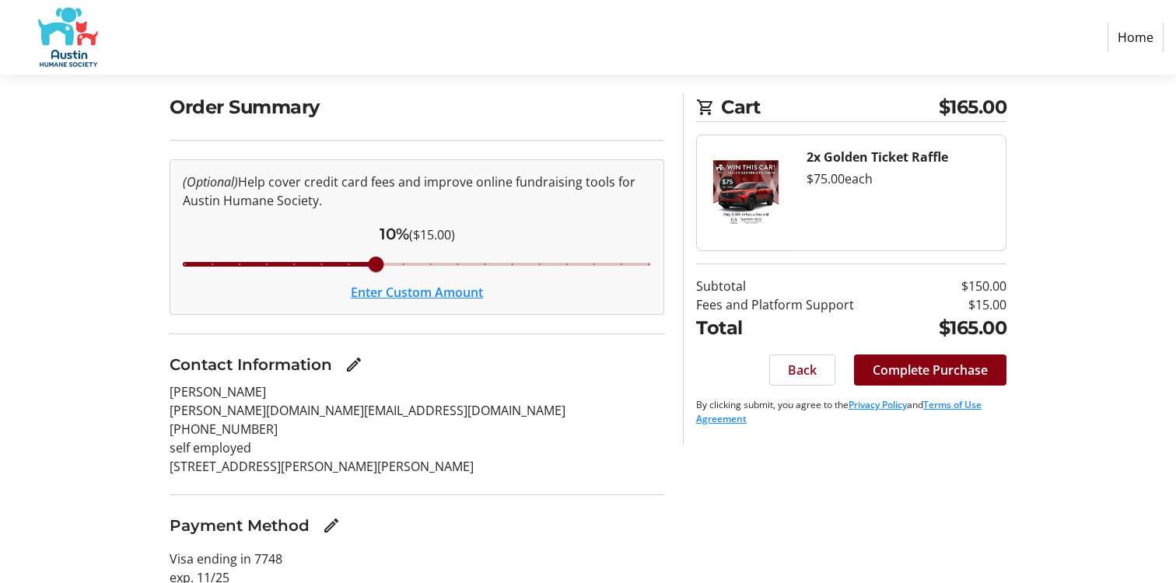
click at [472, 297] on button "Enter Custom Amount" at bounding box center [417, 292] width 132 height 19
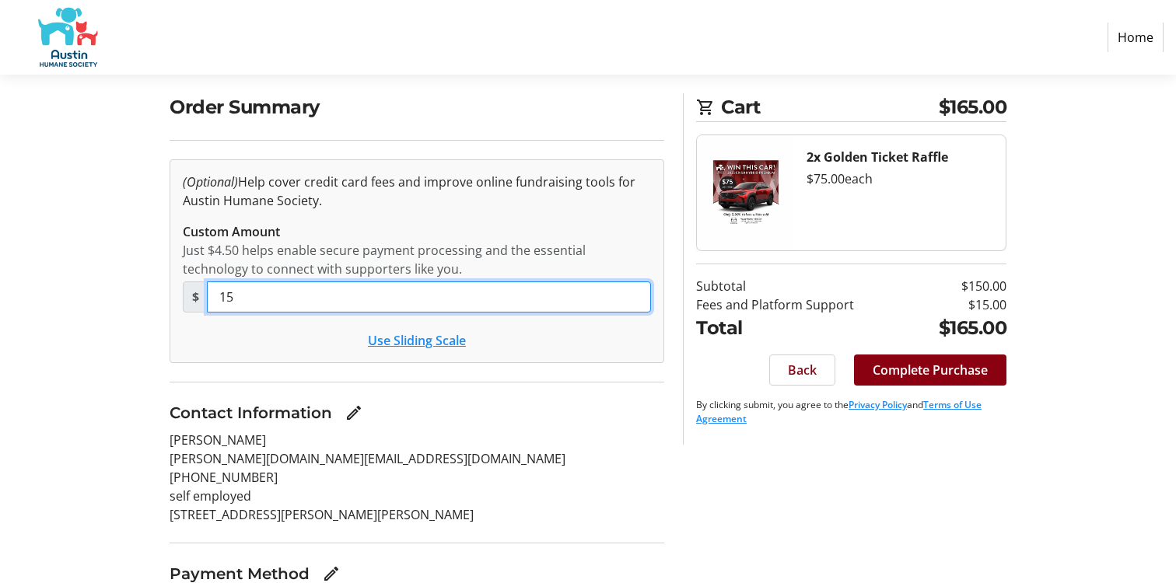
drag, startPoint x: 244, startPoint y: 303, endPoint x: 212, endPoint y: 303, distance: 31.9
click at [212, 303] on input "15" at bounding box center [429, 297] width 444 height 31
type input "4.50"
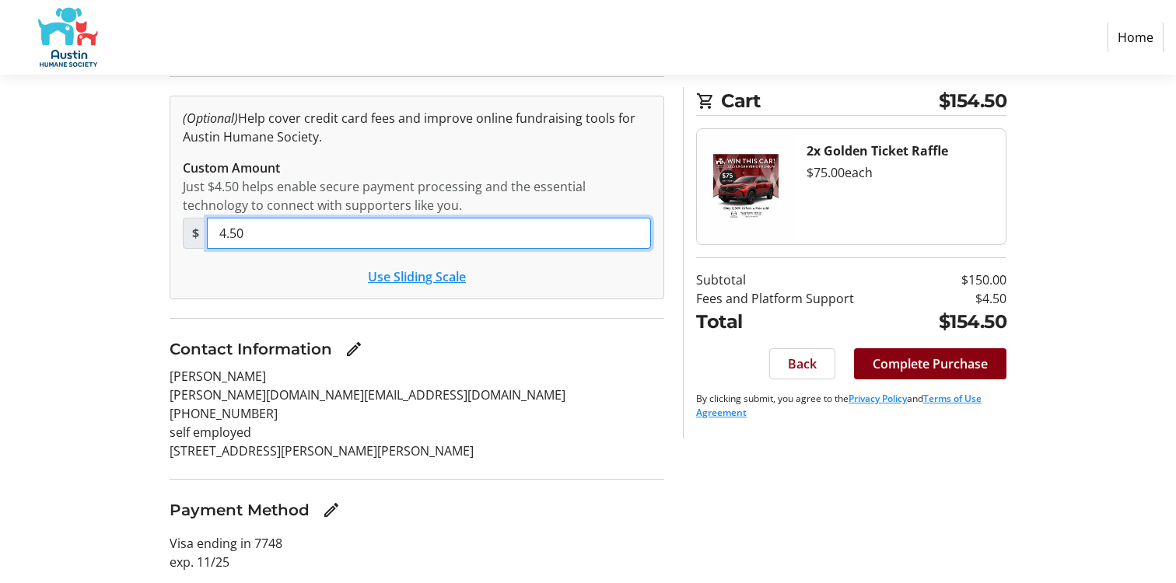
scroll to position [181, 0]
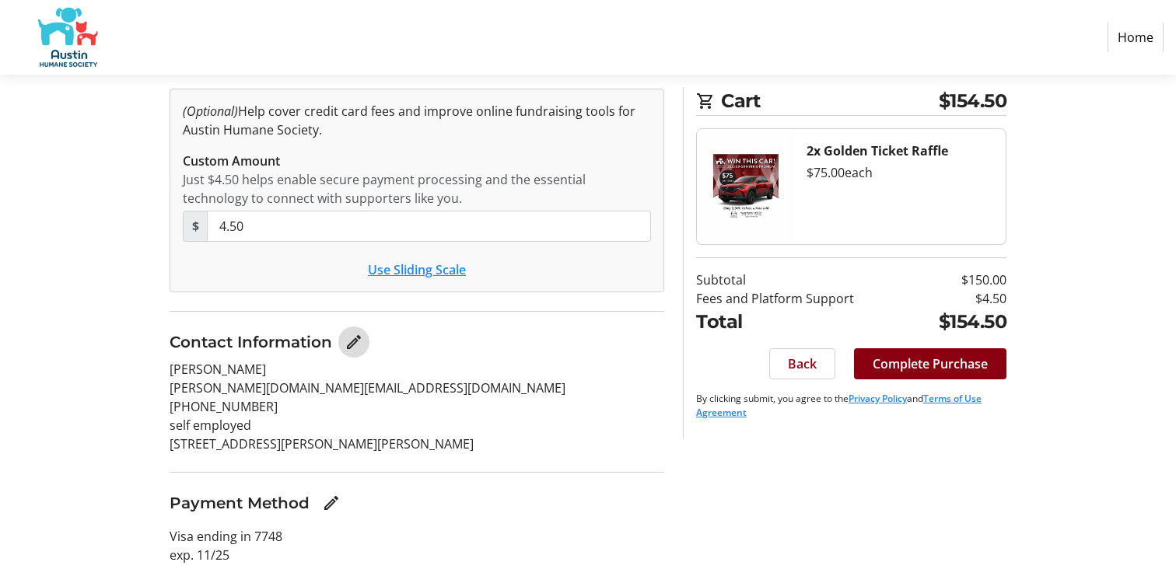
click at [352, 337] on mat-icon "Edit Contact Information" at bounding box center [354, 342] width 19 height 19
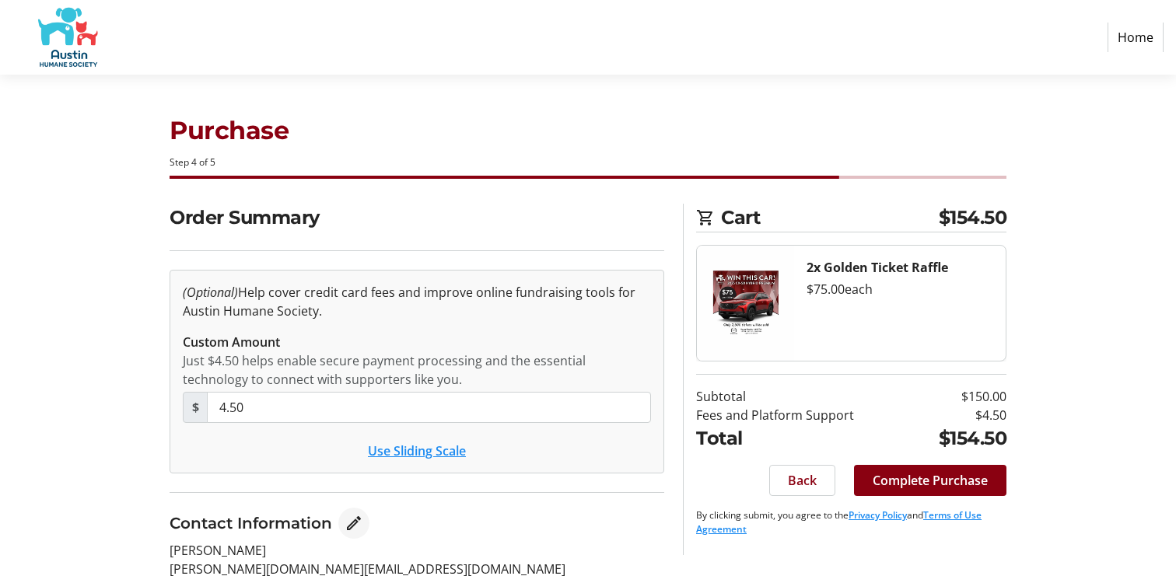
select select "[GEOGRAPHIC_DATA]"
select select "US"
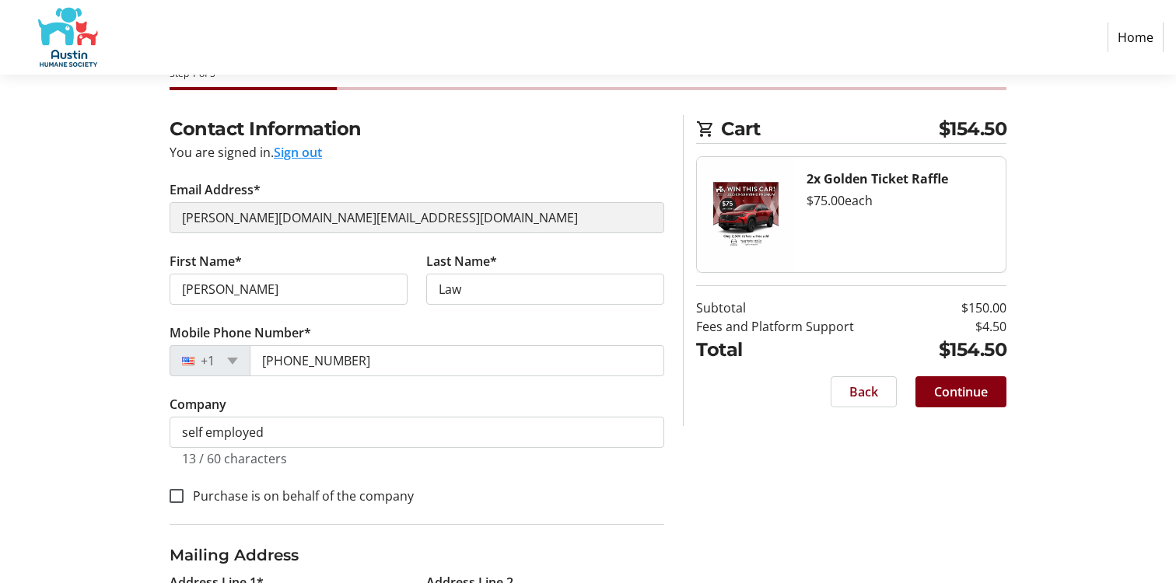
scroll to position [136, 0]
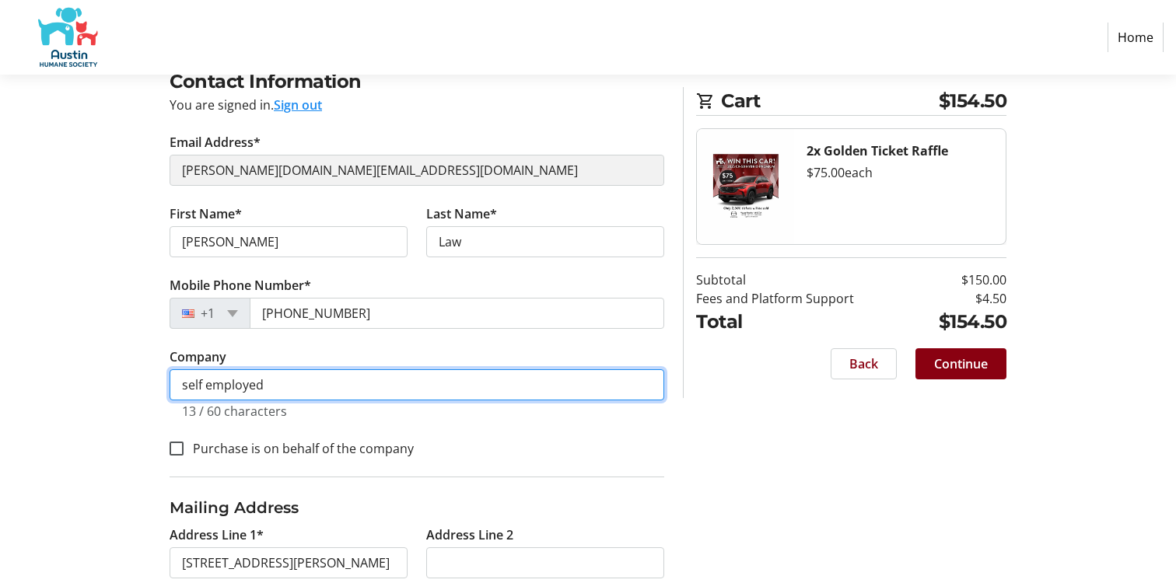
drag, startPoint x: 277, startPoint y: 379, endPoint x: 166, endPoint y: 383, distance: 110.5
click at [166, 383] on div "Contact Information You are signed in. Sign out Email Address* [PERSON_NAME][DO…" at bounding box center [416, 413] width 513 height 691
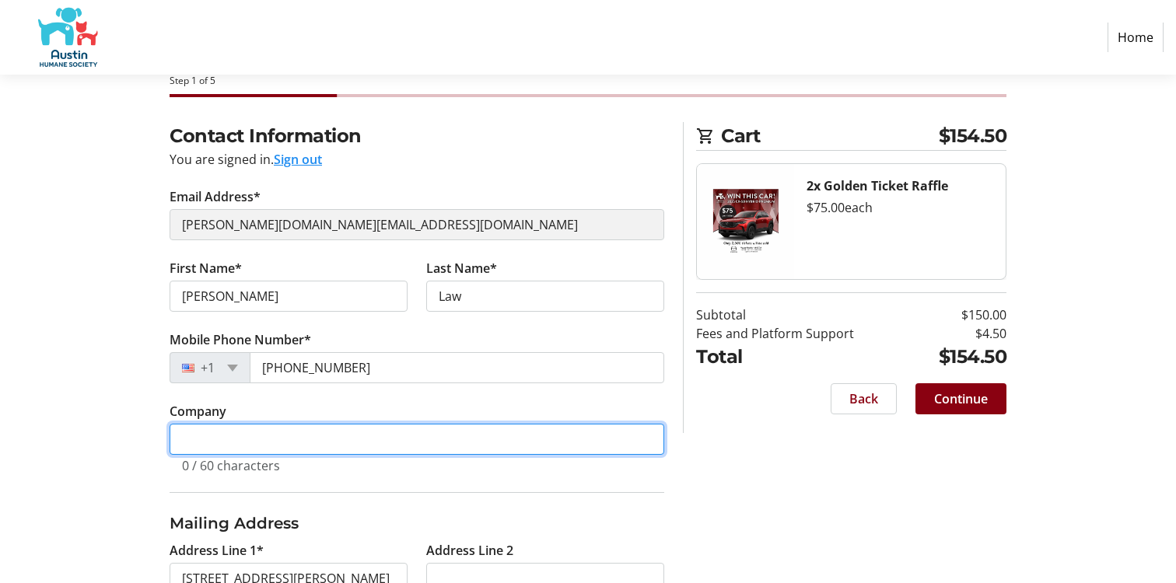
scroll to position [70, 0]
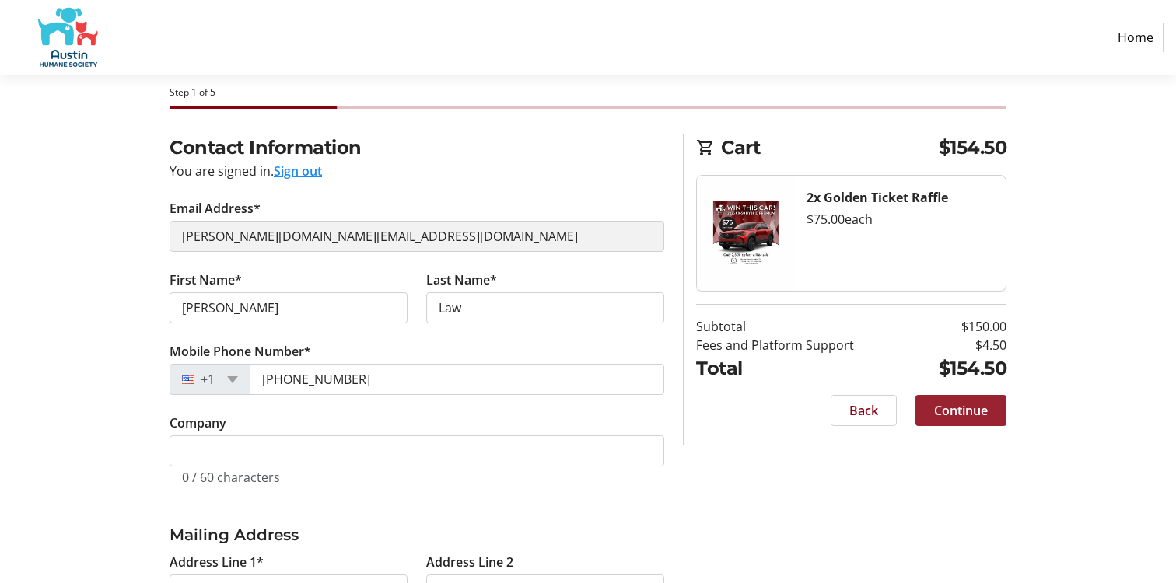
click at [950, 415] on span "Continue" at bounding box center [961, 410] width 54 height 19
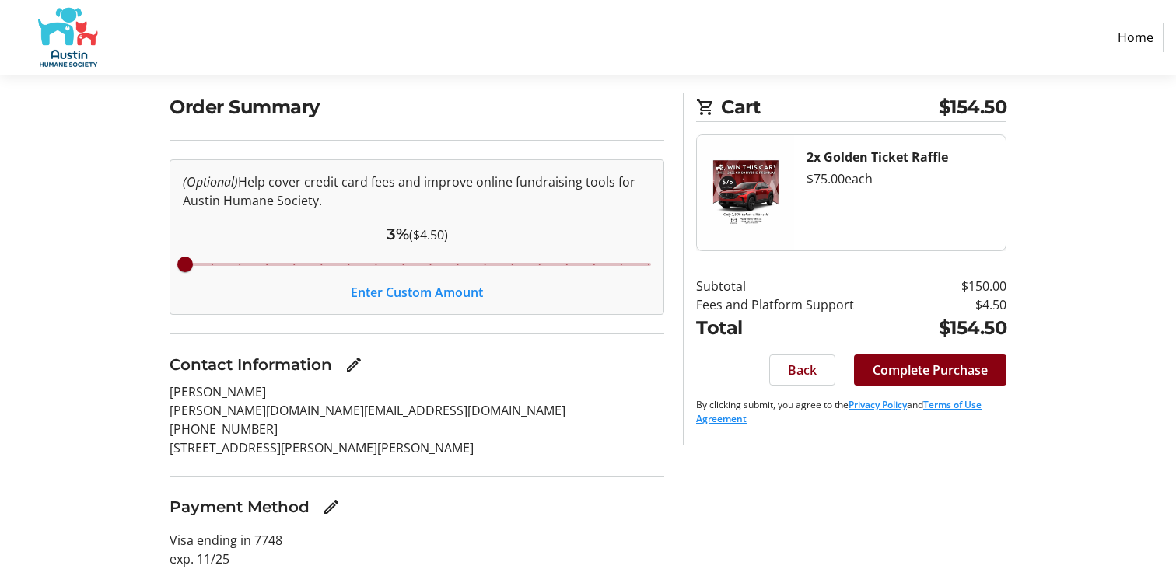
scroll to position [114, 0]
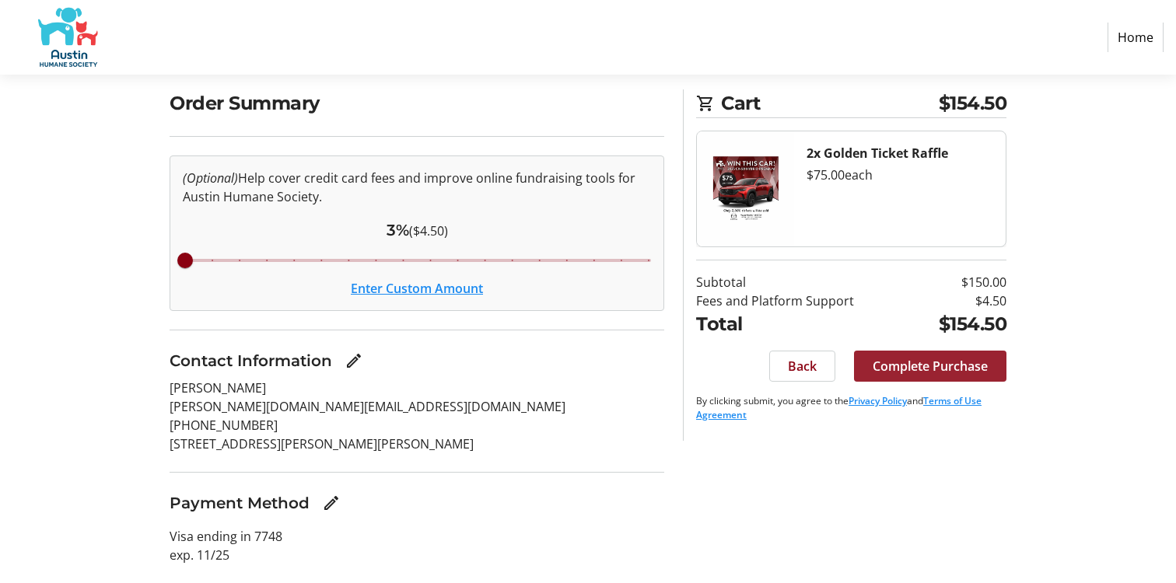
click at [922, 362] on span "Complete Purchase" at bounding box center [930, 366] width 115 height 19
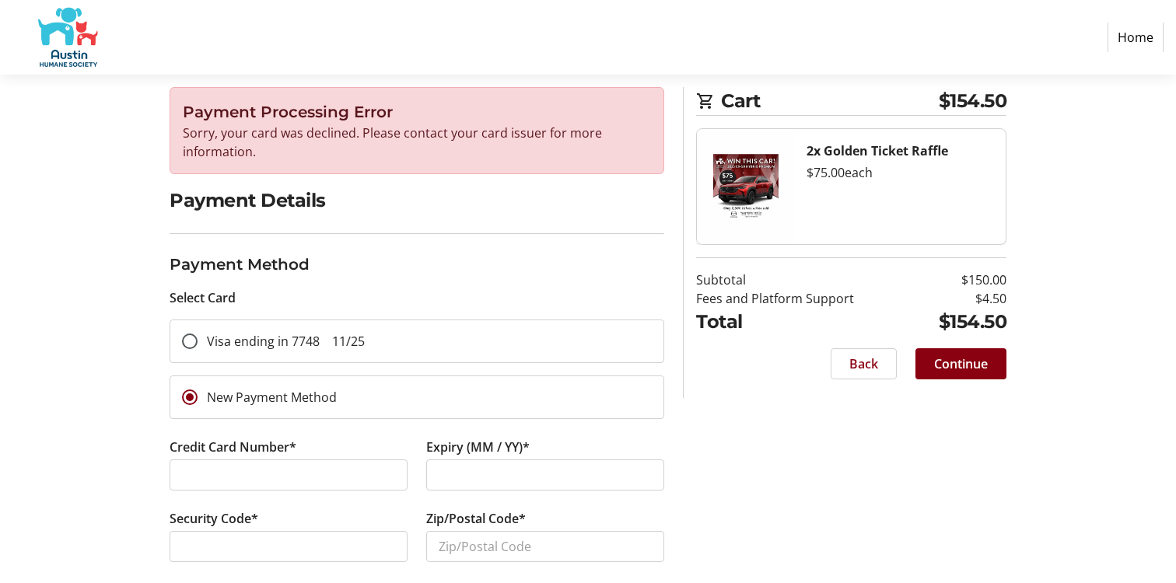
scroll to position [152, 0]
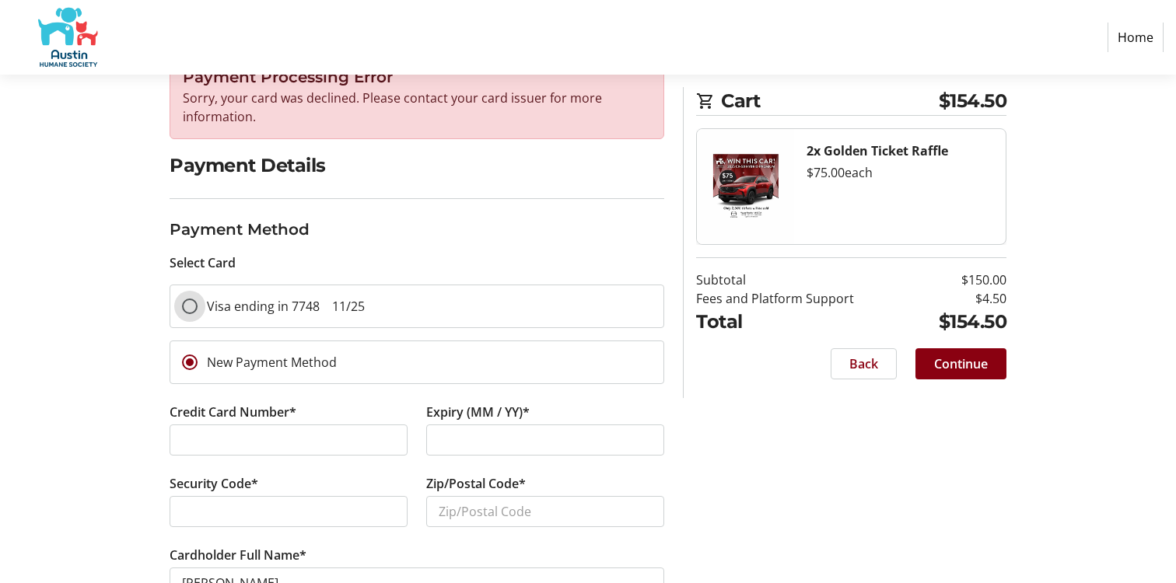
click at [189, 302] on input "Visa ending in 7748 11/25" at bounding box center [190, 307] width 16 height 16
radio input "true"
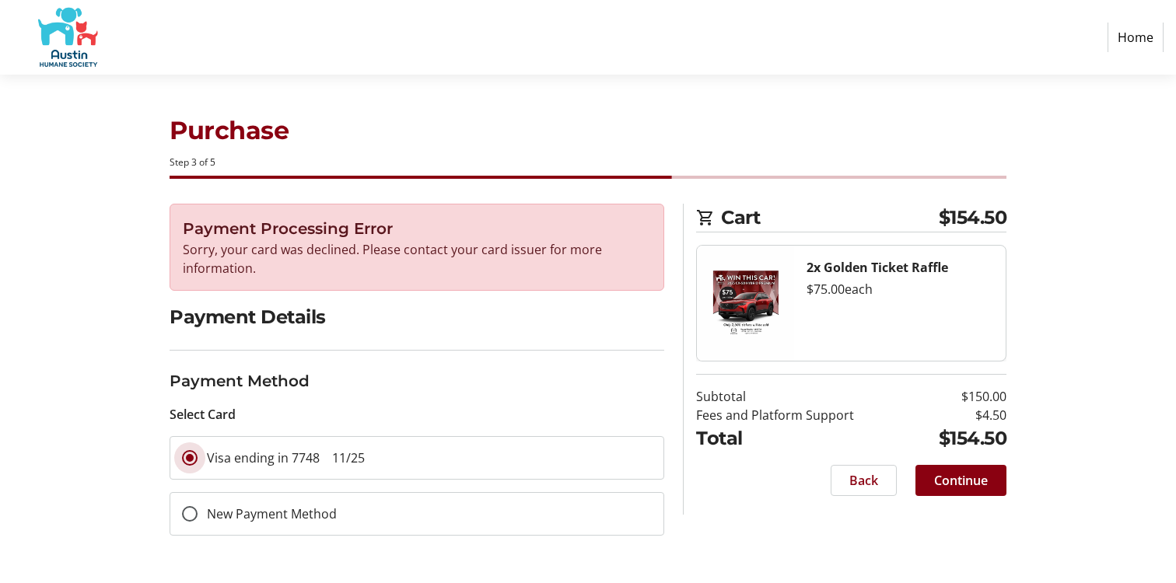
scroll to position [0, 0]
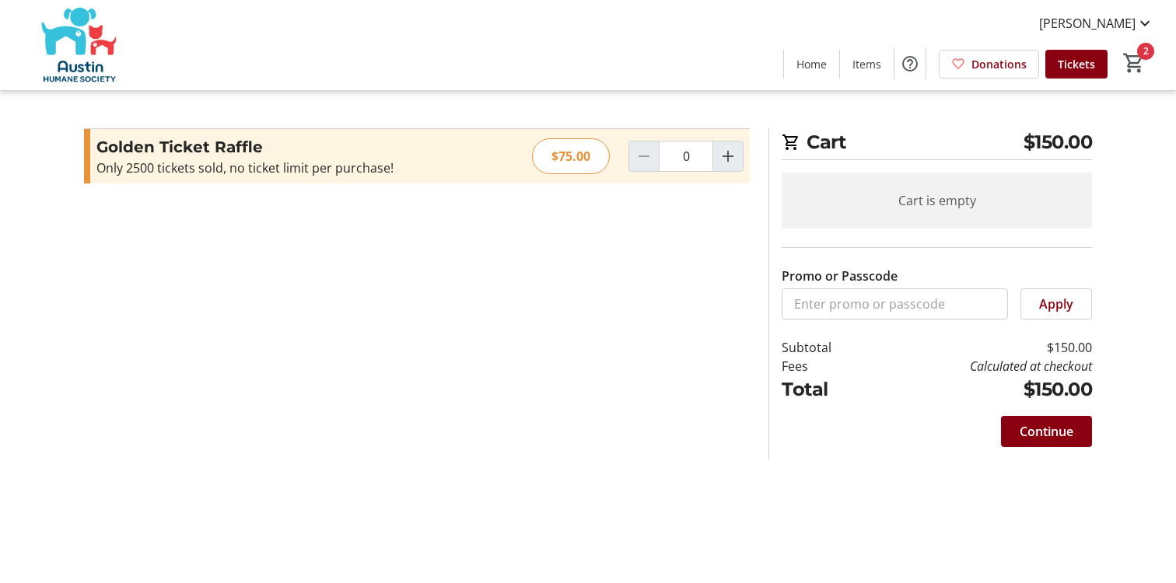
type input "2"
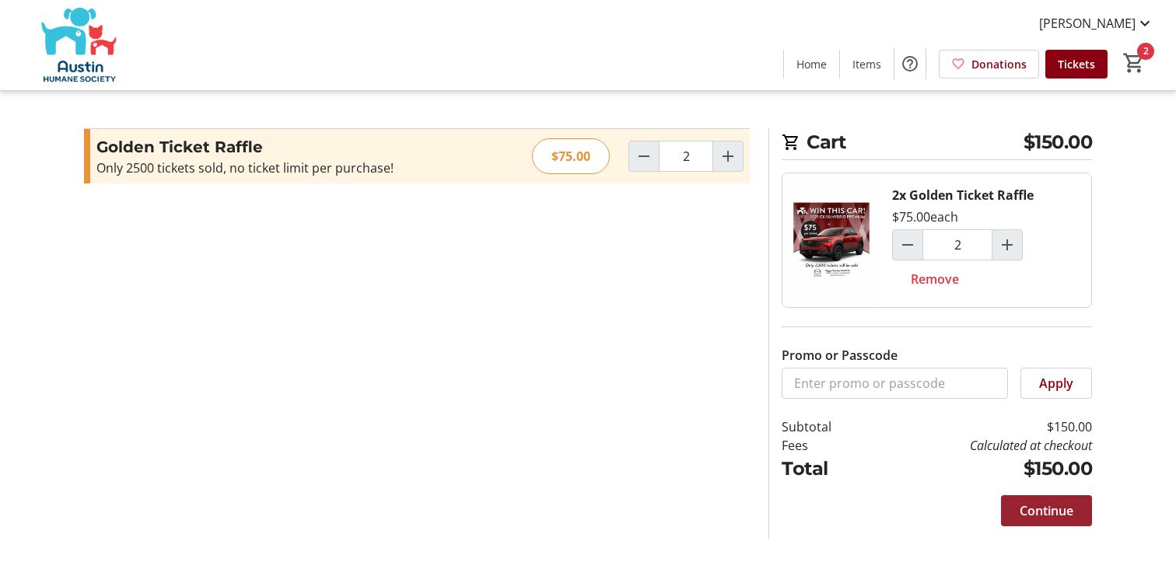
click at [1053, 515] on span "Continue" at bounding box center [1047, 511] width 54 height 19
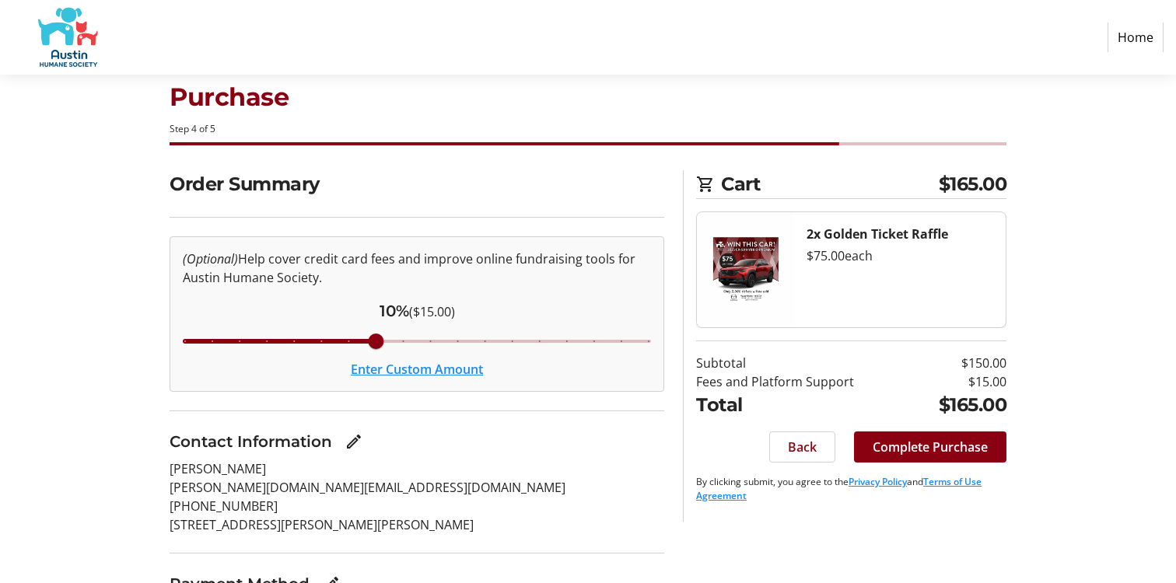
scroll to position [40, 0]
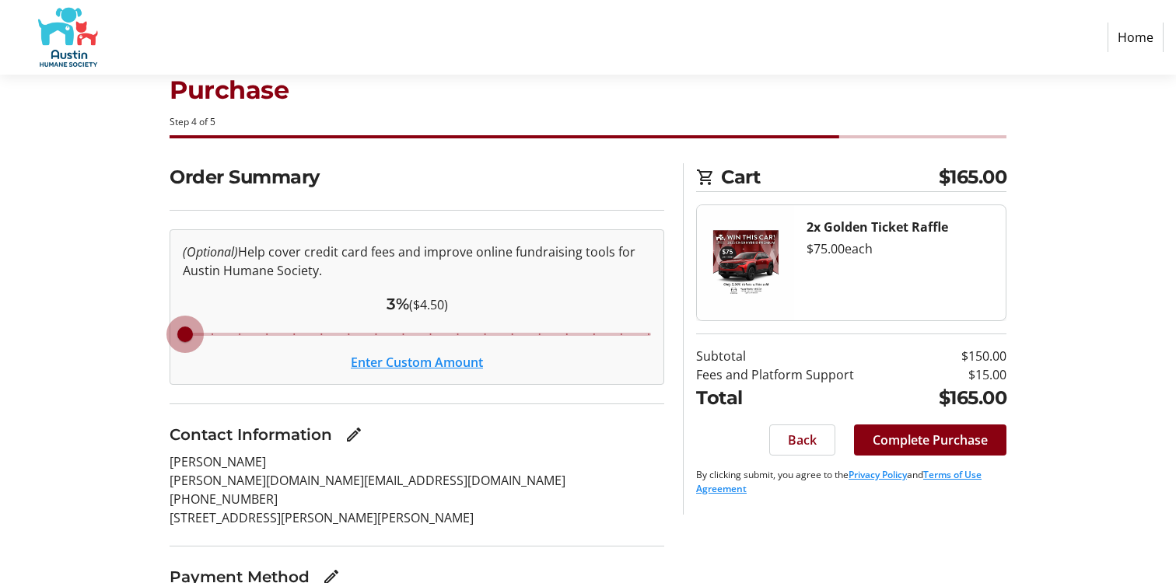
drag, startPoint x: 370, startPoint y: 334, endPoint x: 195, endPoint y: 329, distance: 175.1
type input "3"
click at [195, 329] on input "Cover fees percentage" at bounding box center [416, 334] width 501 height 34
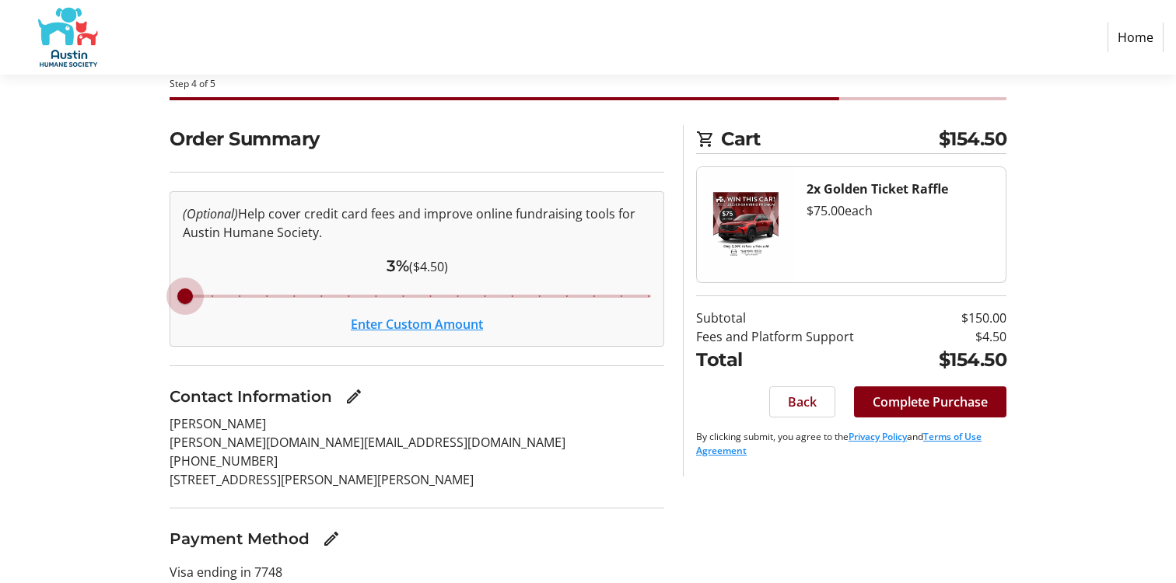
scroll to position [114, 0]
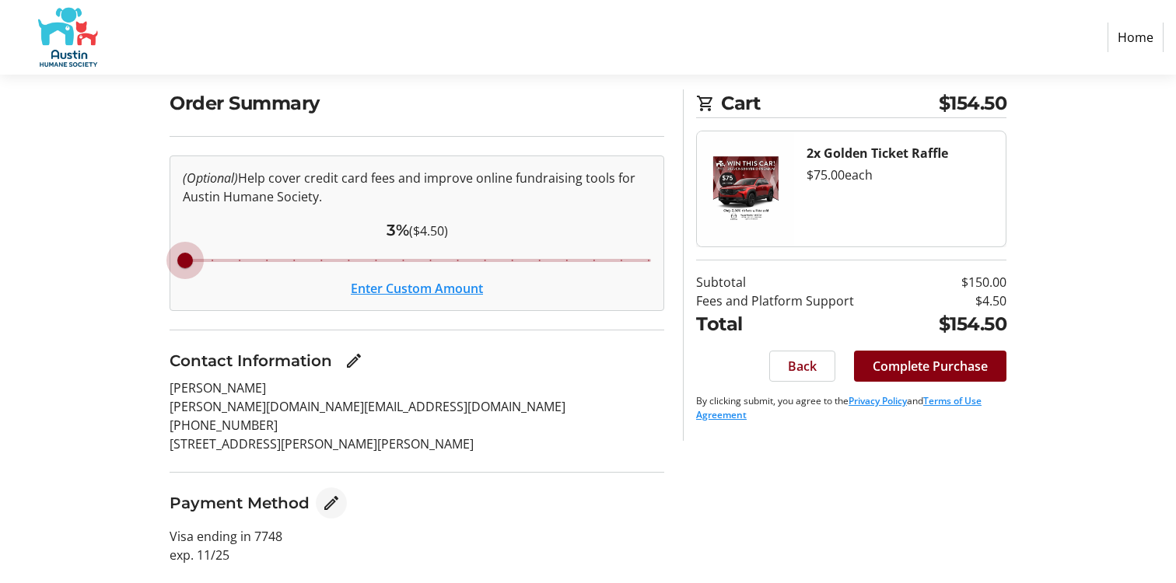
click at [322, 509] on mat-icon "Edit Payment Method" at bounding box center [331, 503] width 19 height 19
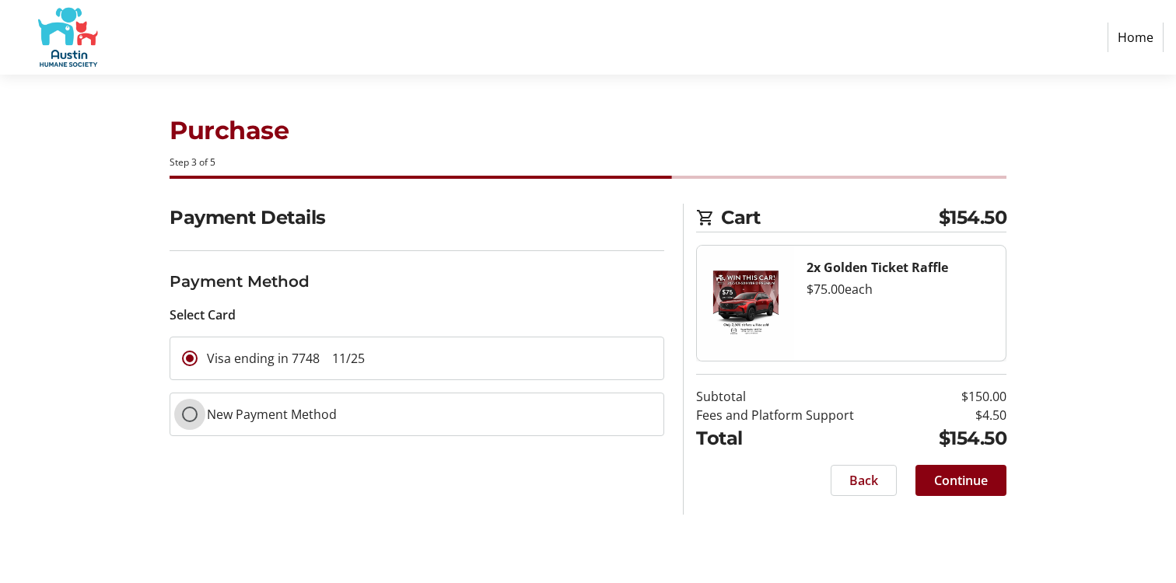
click at [194, 416] on input "New Payment Method" at bounding box center [190, 415] width 16 height 16
radio input "true"
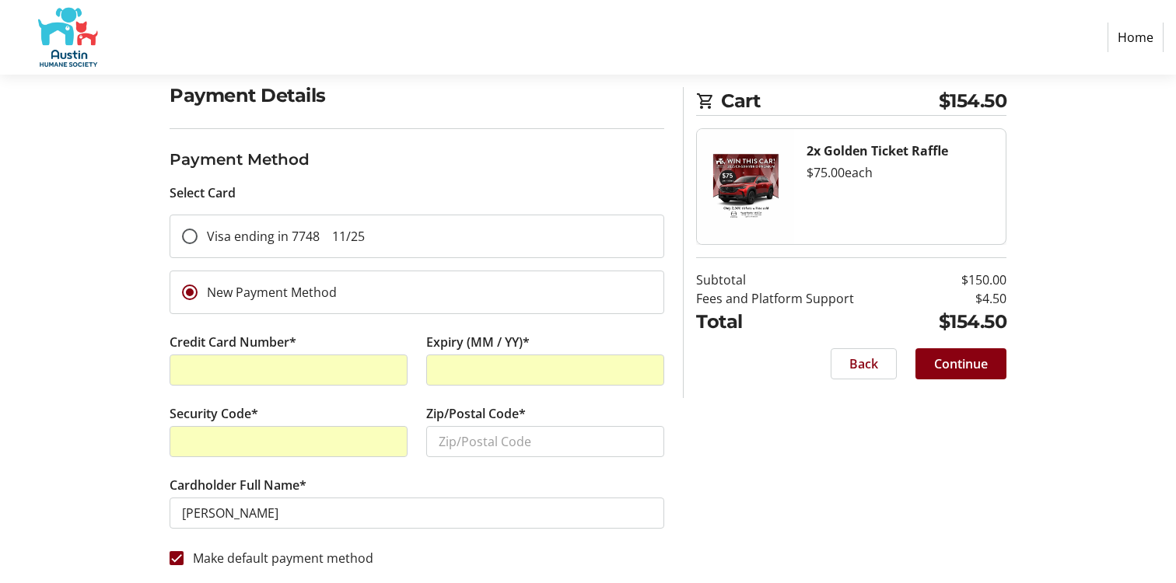
scroll to position [124, 0]
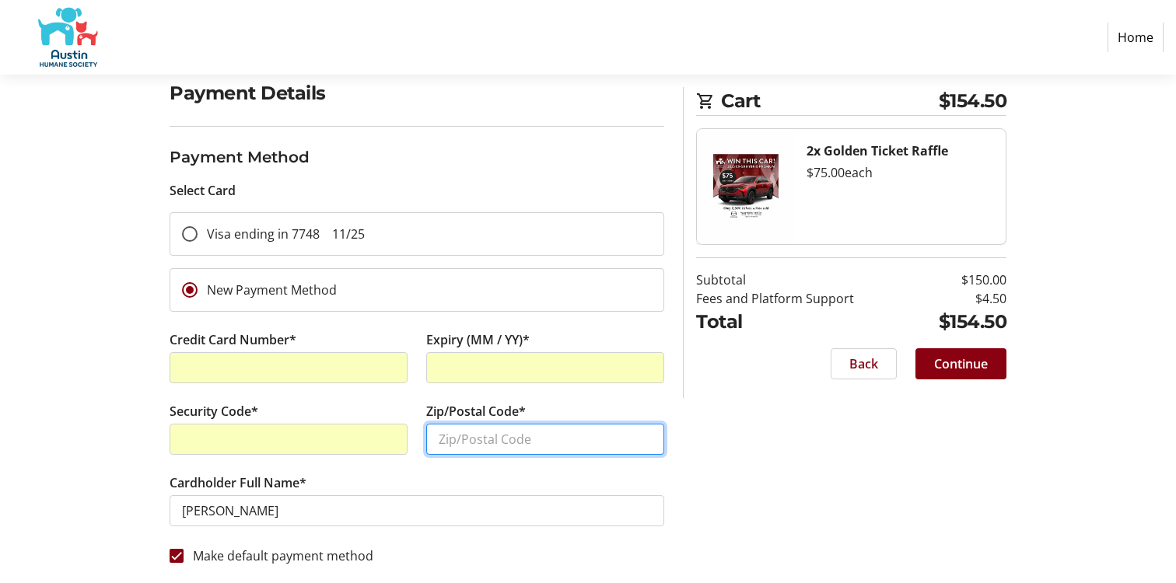
click at [516, 442] on input "Zip/Postal Code*" at bounding box center [545, 439] width 238 height 31
type input "78729"
click at [866, 515] on div "Payment Details Payment Method Select Card Visa ending in 7748 11/25 New Paymen…" at bounding box center [588, 331] width 1027 height 505
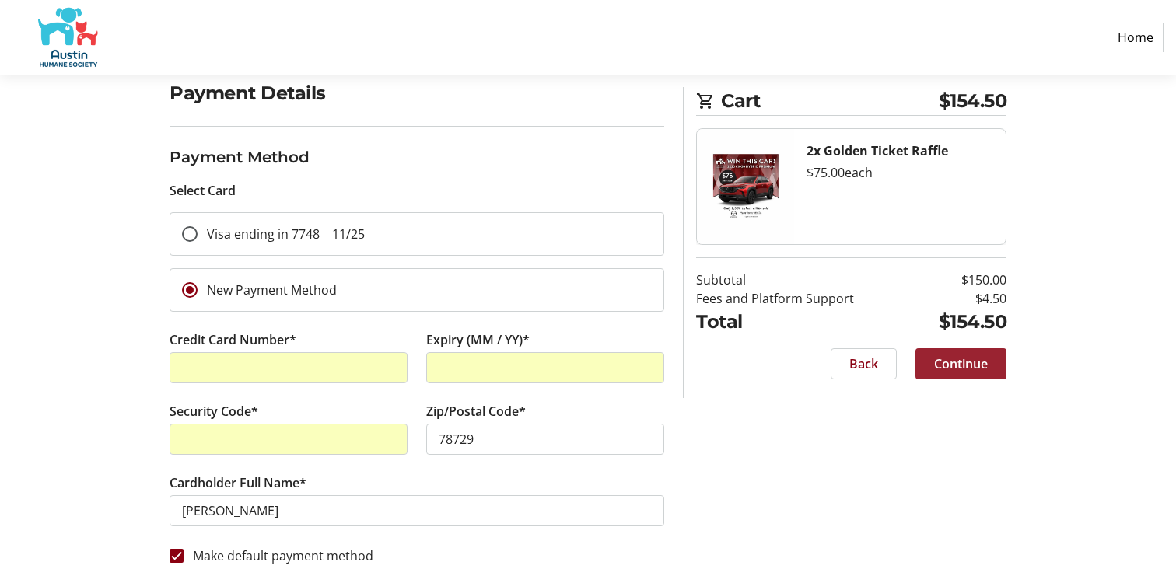
click at [971, 363] on span "Continue" at bounding box center [961, 364] width 54 height 19
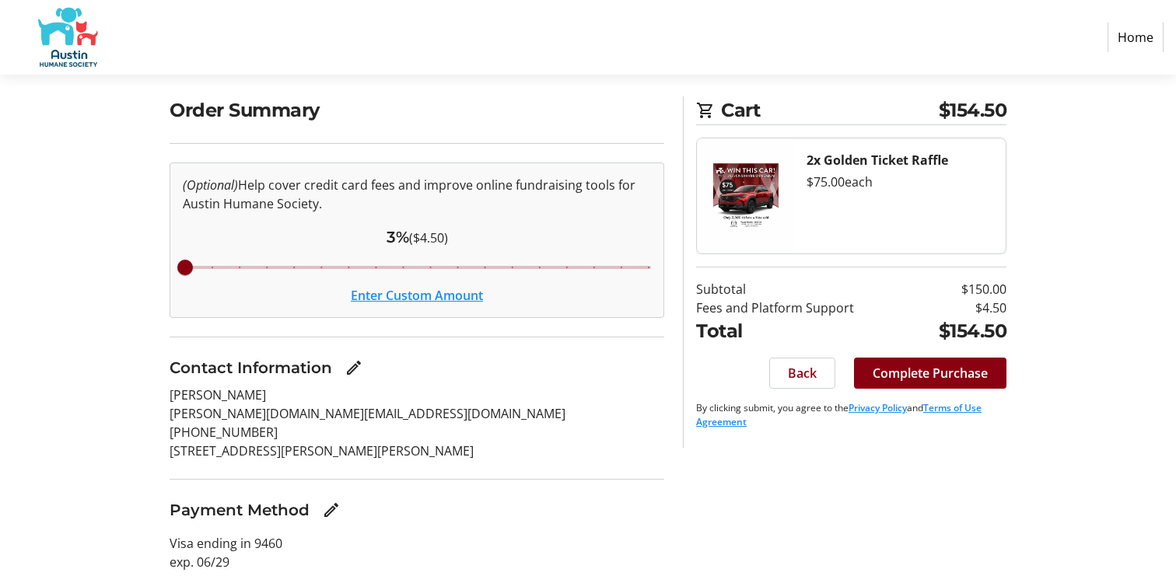
scroll to position [114, 0]
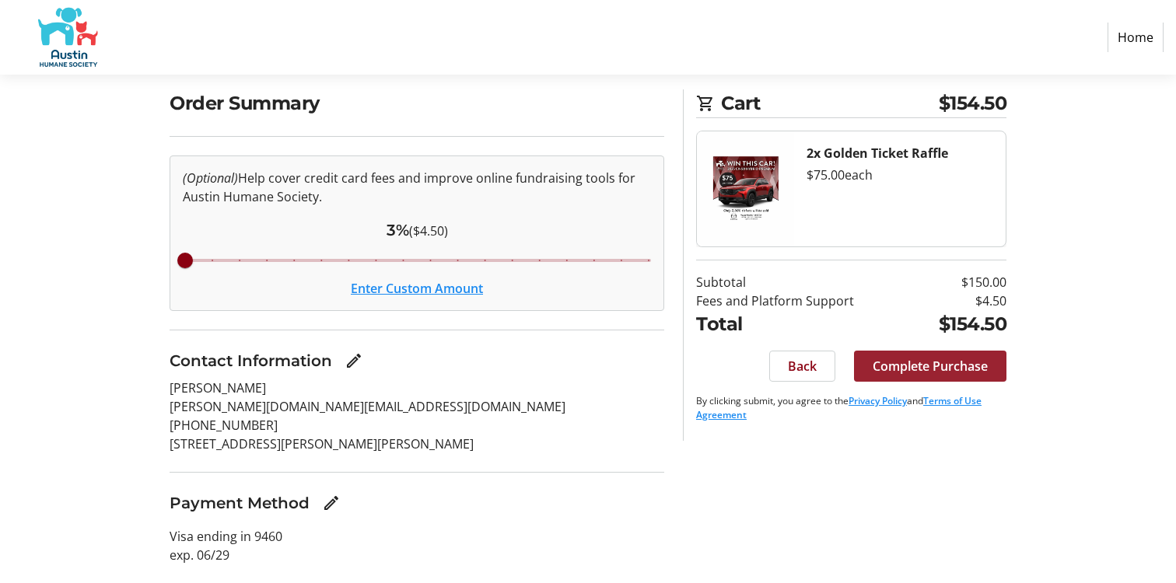
click at [945, 366] on span "Complete Purchase" at bounding box center [930, 366] width 115 height 19
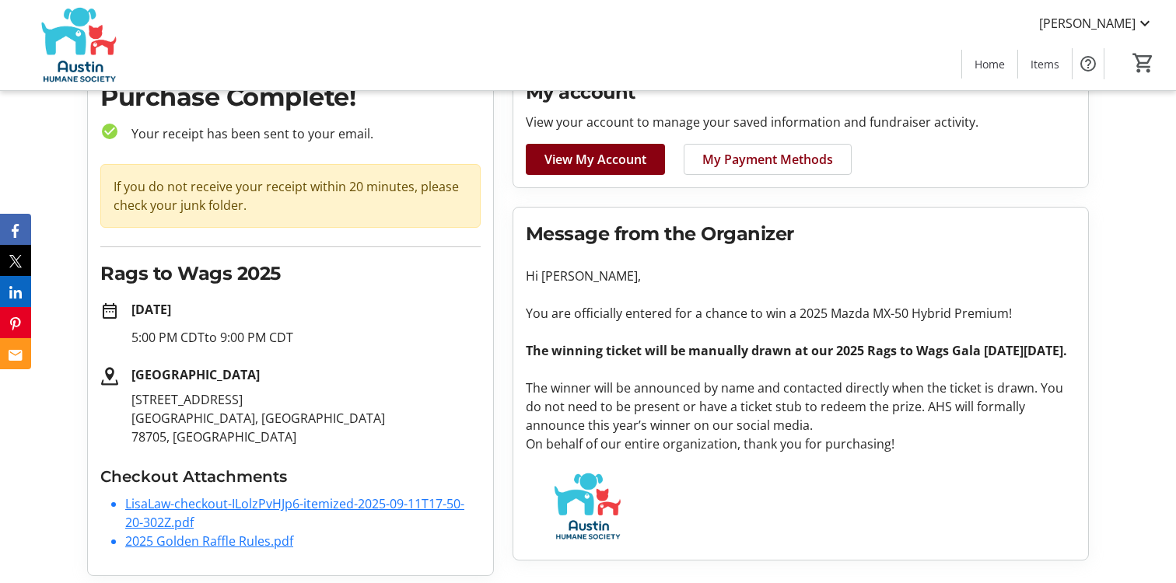
scroll to position [85, 0]
